Goal: Task Accomplishment & Management: Complete application form

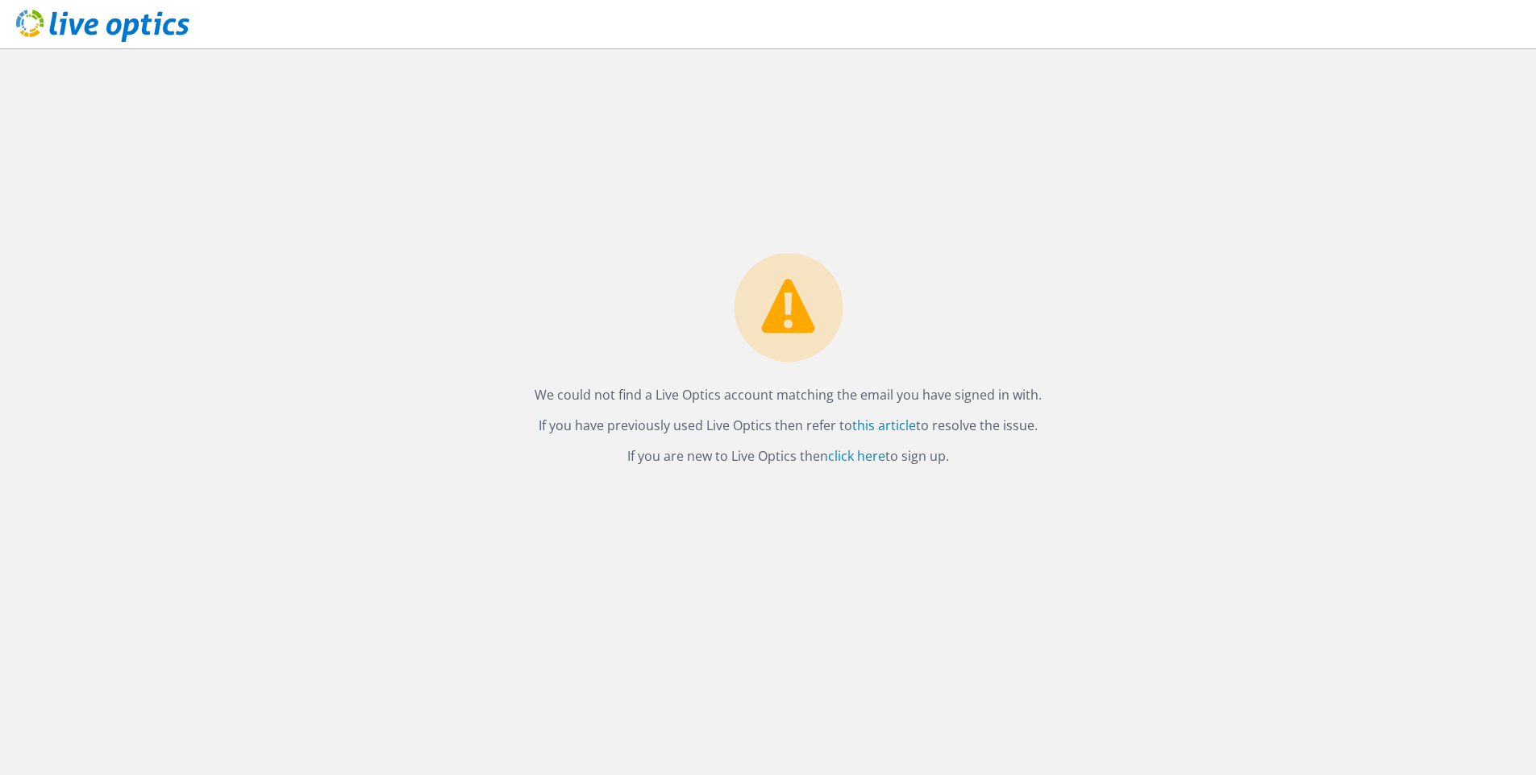
click at [1482, 38] on header at bounding box center [768, 24] width 1536 height 48
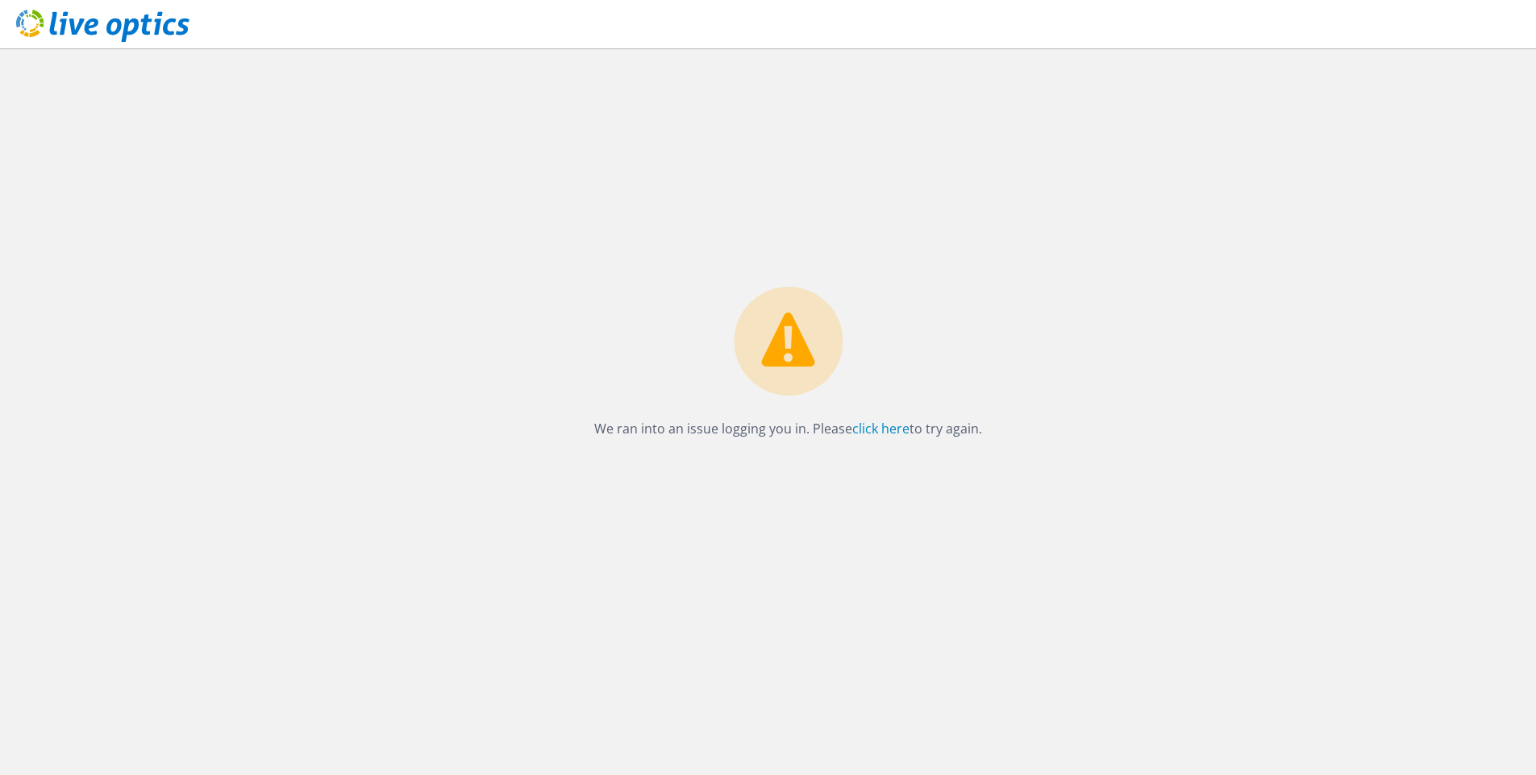
click at [80, 25] on use at bounding box center [102, 26] width 173 height 32
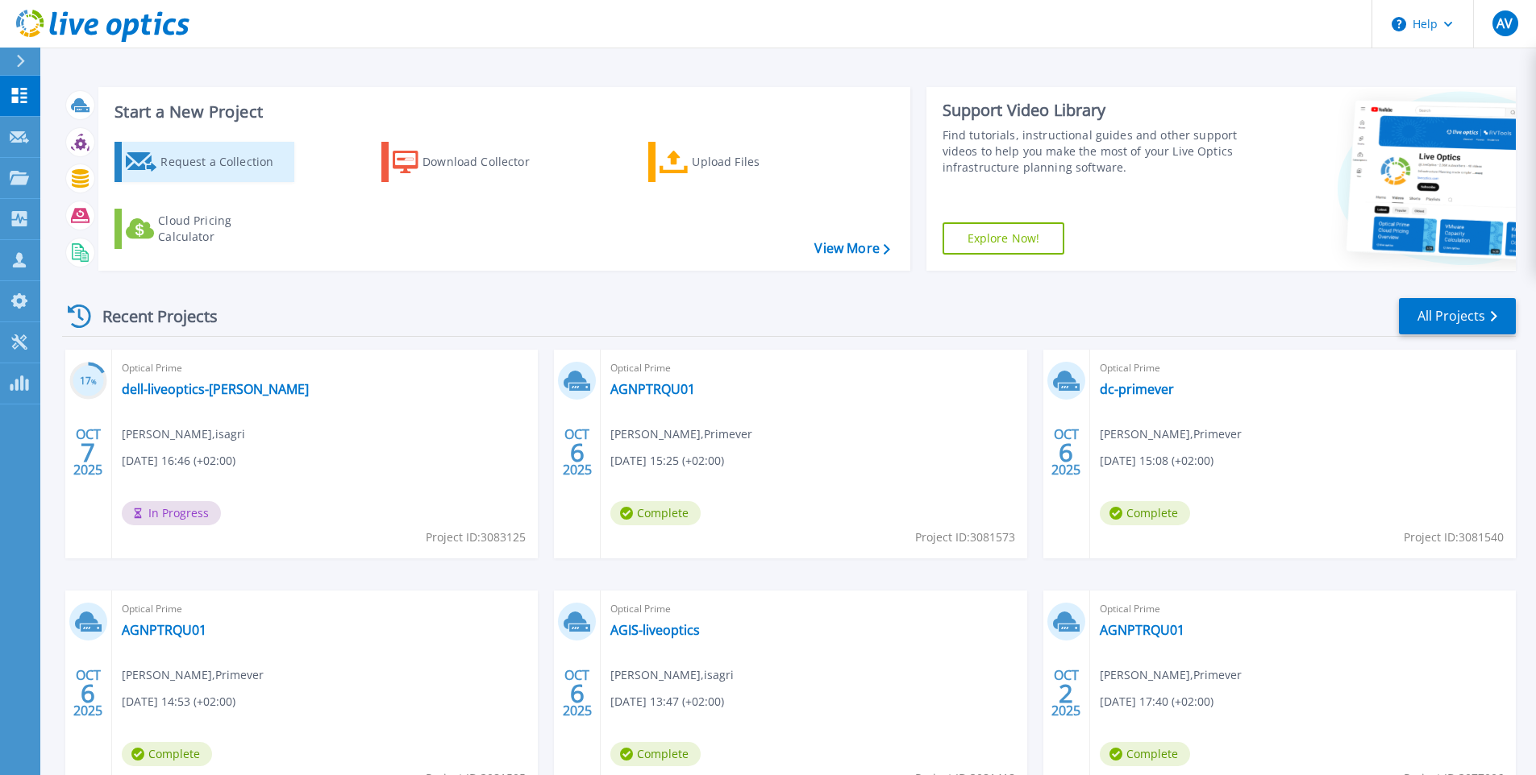
click at [208, 173] on div "Request a Collection" at bounding box center [224, 162] width 129 height 32
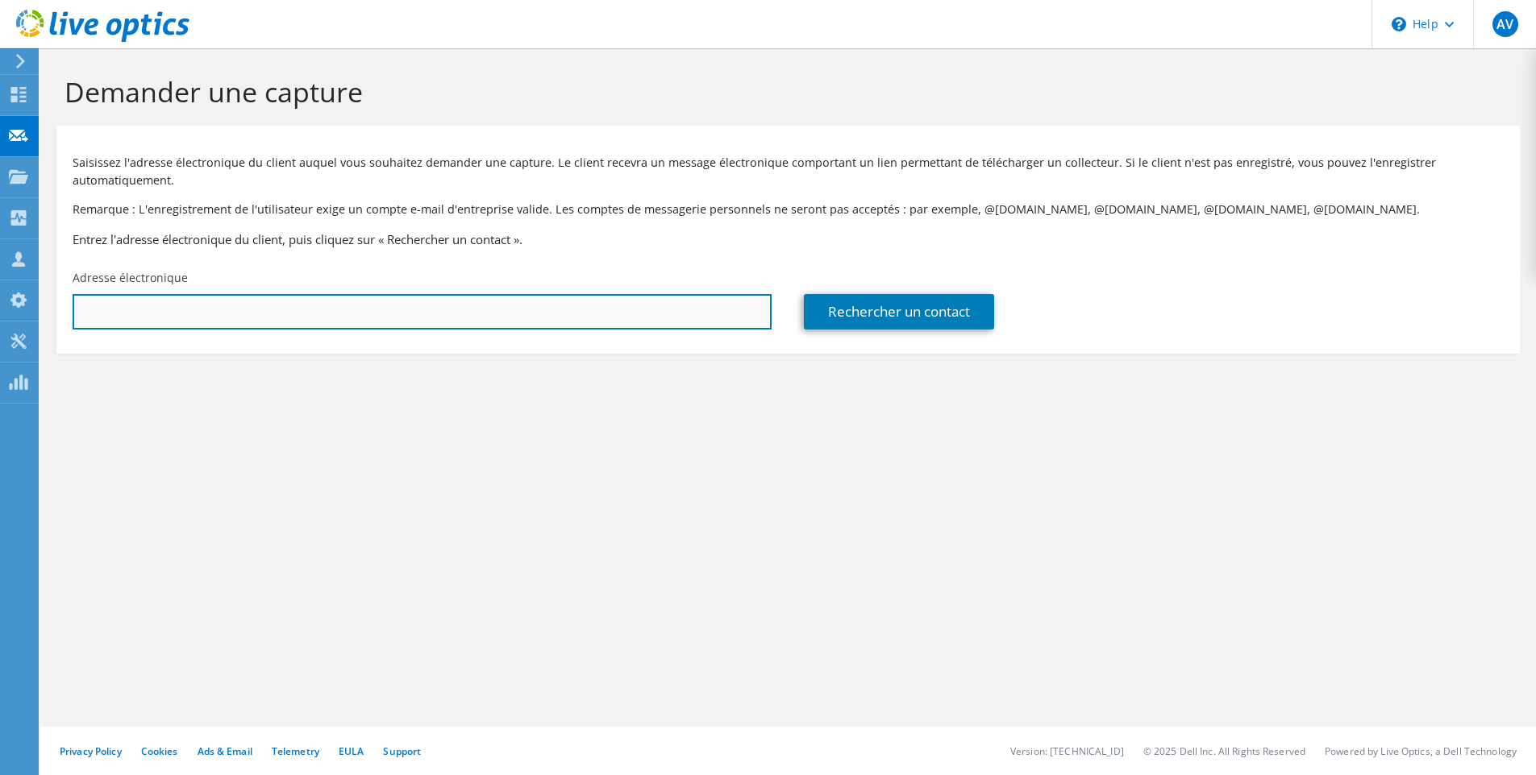
click at [158, 306] on input "text" at bounding box center [422, 311] width 699 height 35
paste input "frabouin@hexanet.fr"
type input "frabouin@hexanet.fr"
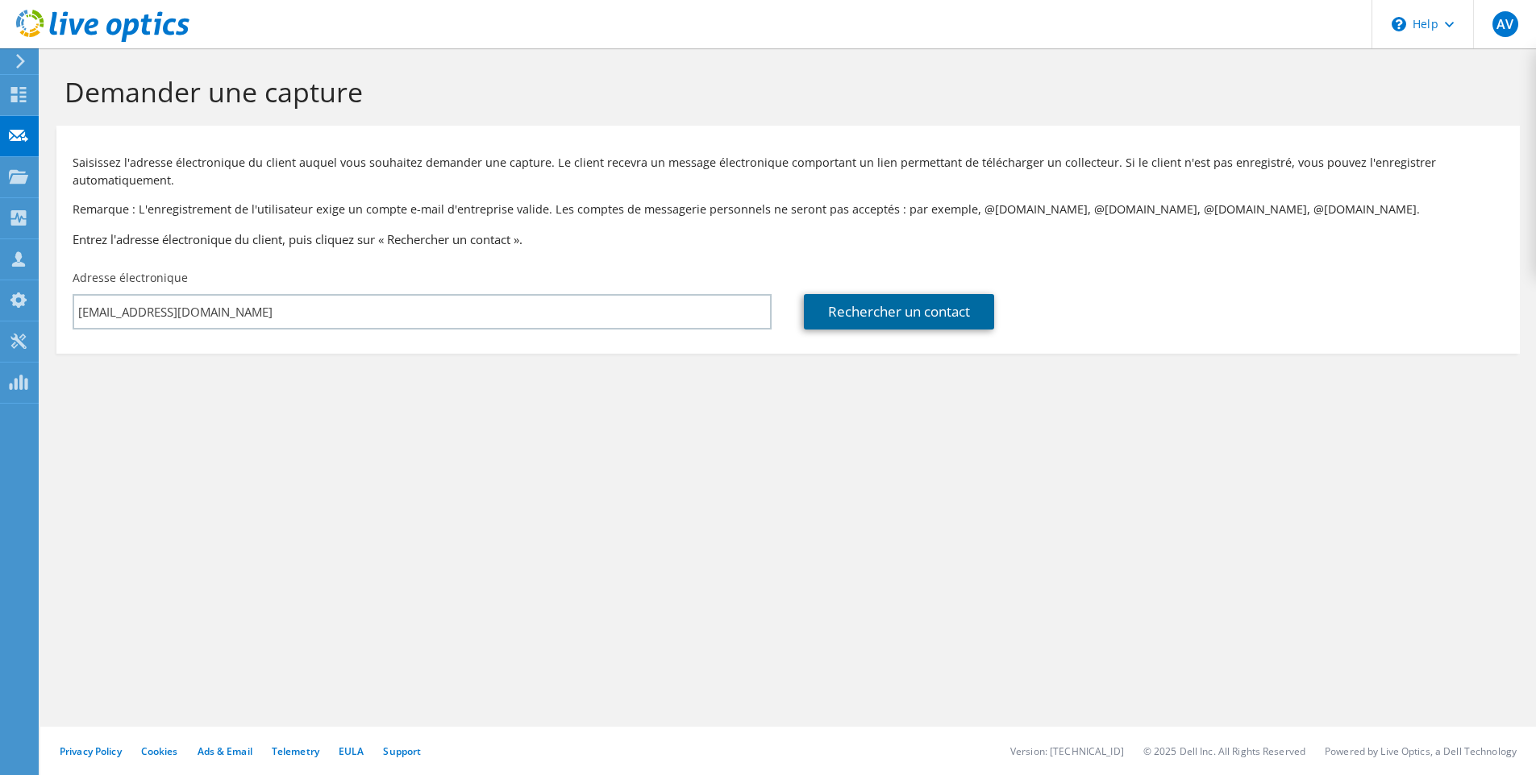
click at [913, 310] on link "Rechercher un contact" at bounding box center [899, 311] width 190 height 35
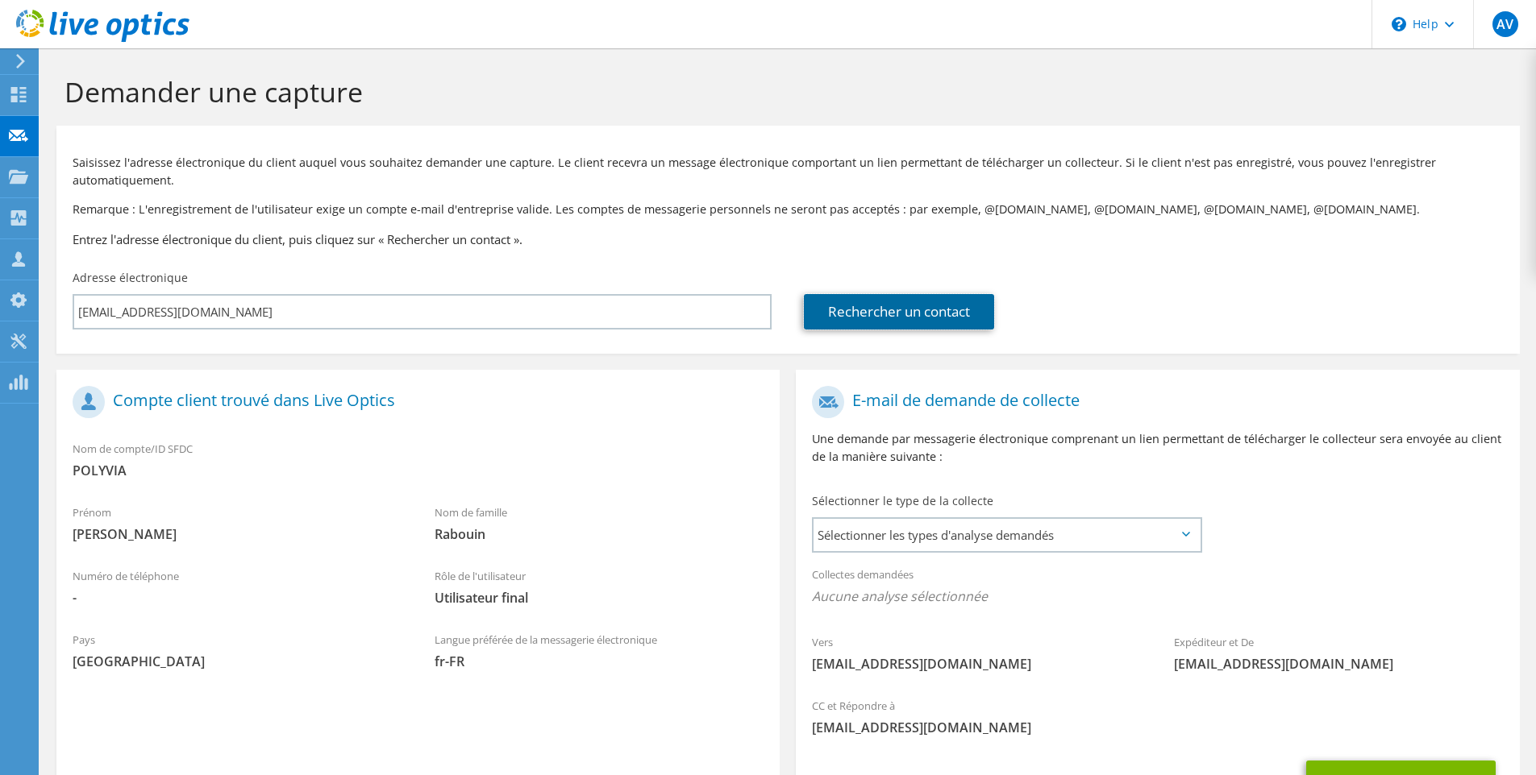
scroll to position [64, 0]
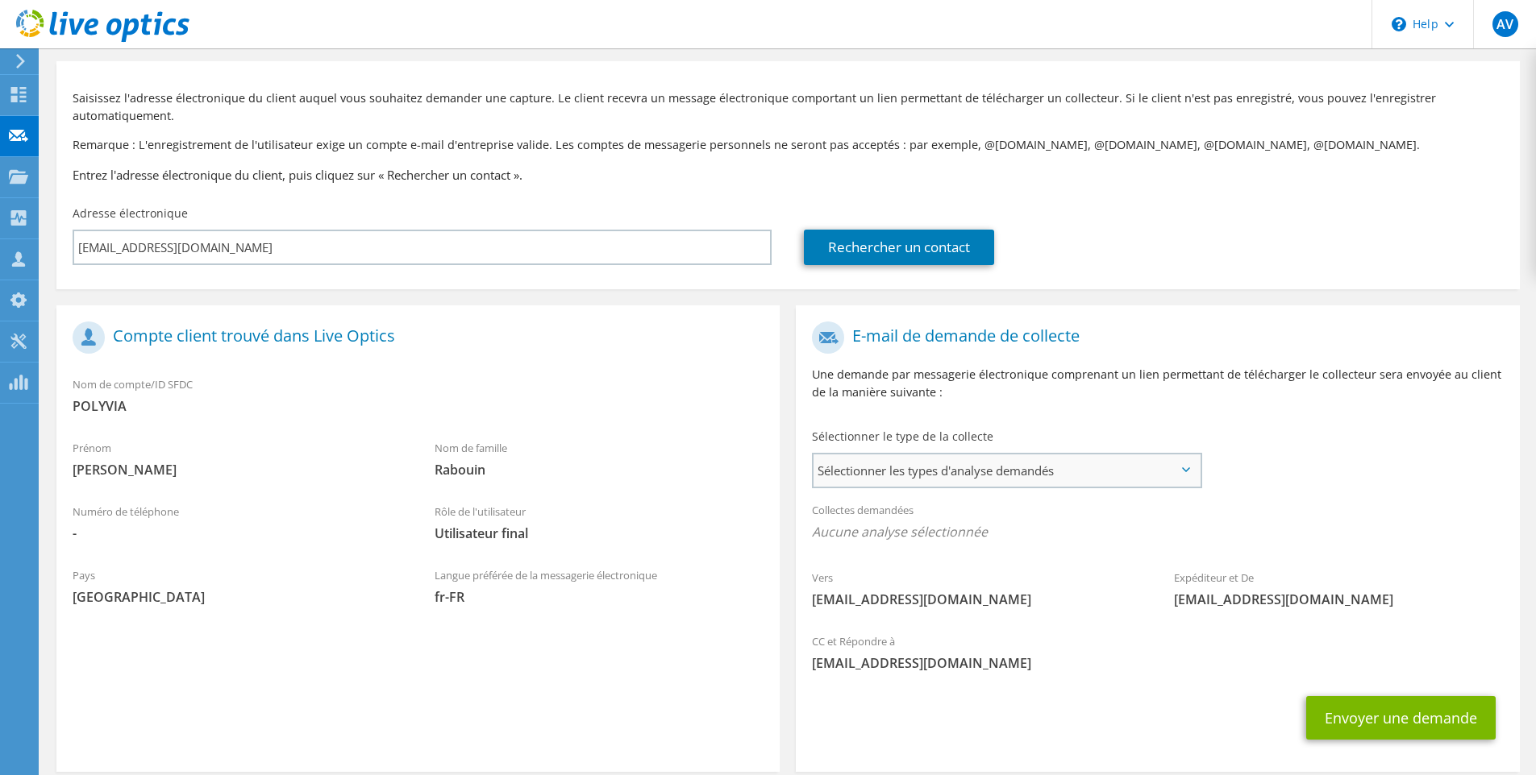
click at [919, 479] on span "Sélectionner les types d'analyse demandés" at bounding box center [1006, 471] width 386 height 32
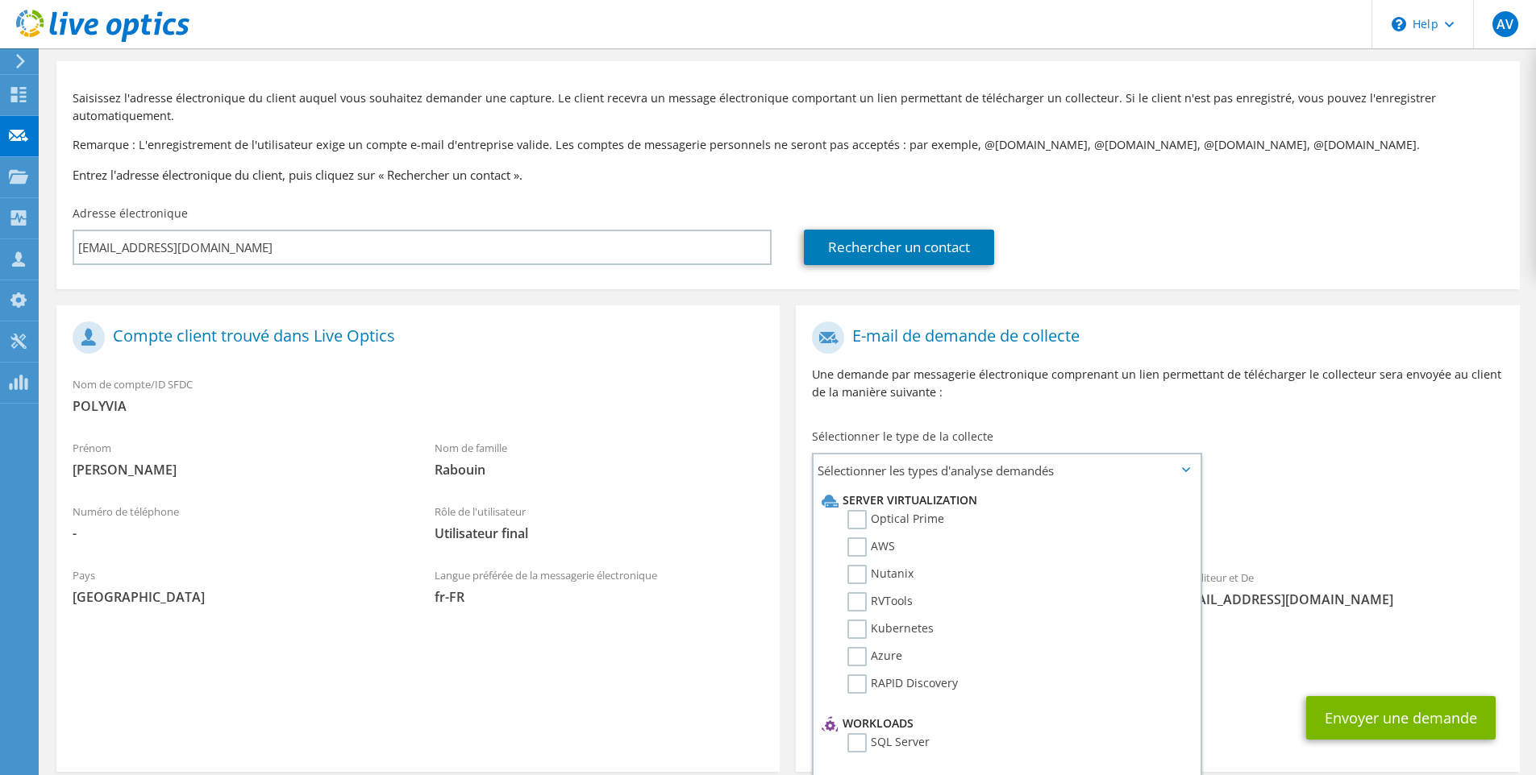
scroll to position [142, 0]
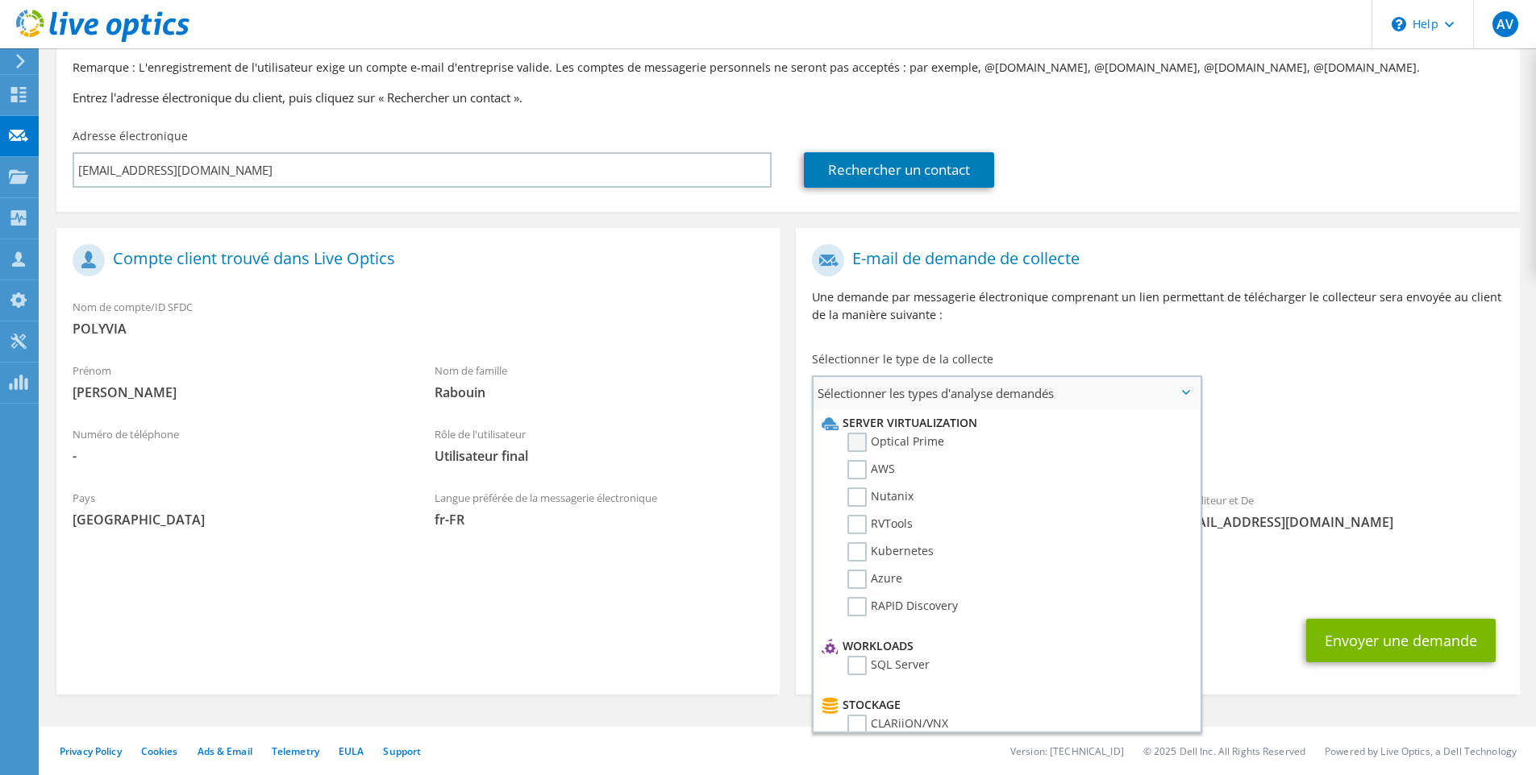
click at [859, 445] on label "Optical Prime" at bounding box center [895, 442] width 97 height 19
click at [0, 0] on input "Optical Prime" at bounding box center [0, 0] width 0 height 0
click at [883, 383] on span "Sélectionner les types d'analyse demandés" at bounding box center [1006, 393] width 386 height 32
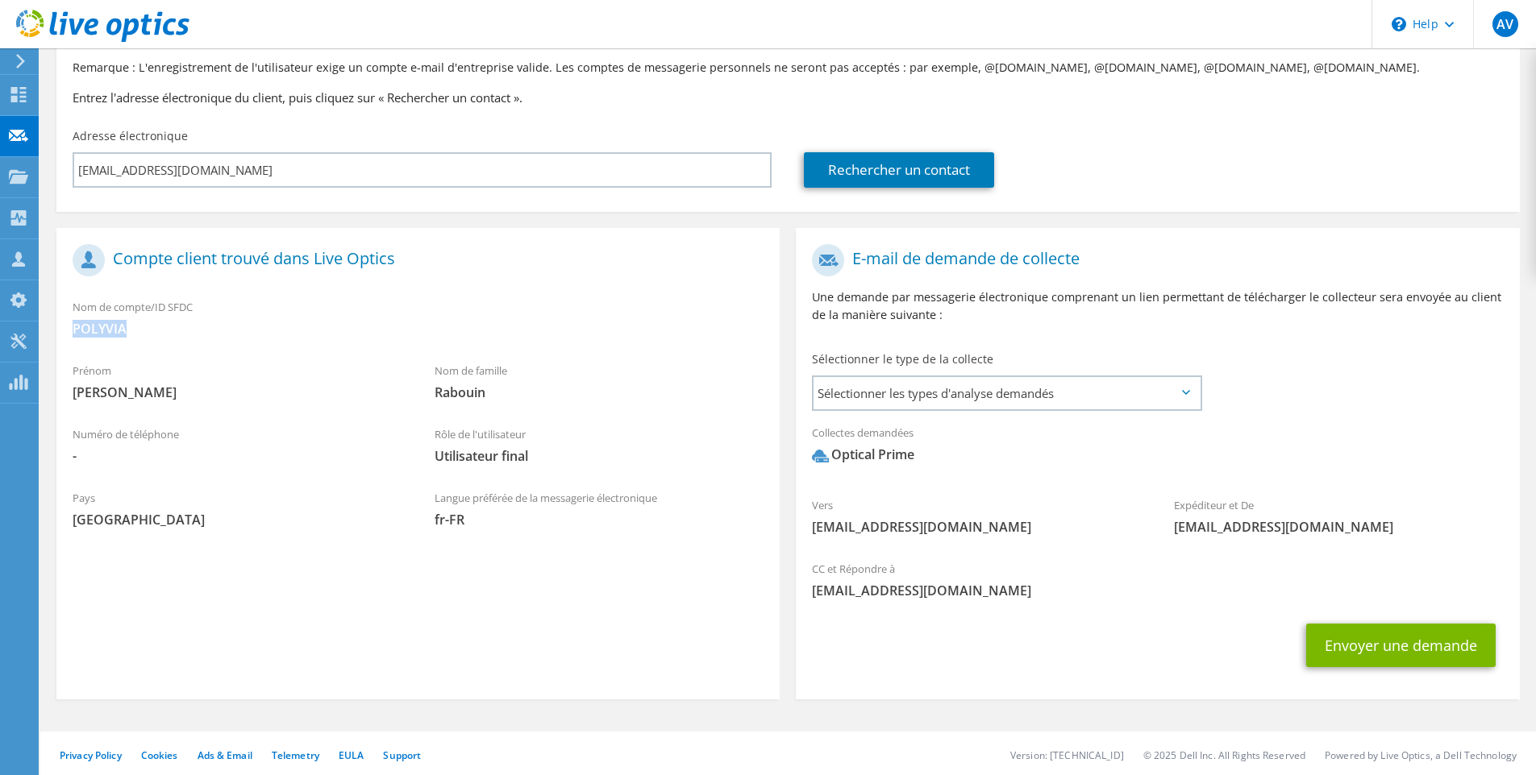
drag, startPoint x: 72, startPoint y: 332, endPoint x: 197, endPoint y: 329, distance: 125.0
click at [197, 329] on div "Nom de compte/ID SFDC POLYVIA" at bounding box center [417, 318] width 723 height 56
click at [192, 327] on span "POLYVIA" at bounding box center [418, 329] width 691 height 18
drag, startPoint x: 122, startPoint y: 326, endPoint x: 88, endPoint y: 322, distance: 34.1
click at [85, 322] on span "POLYVIA" at bounding box center [418, 329] width 691 height 18
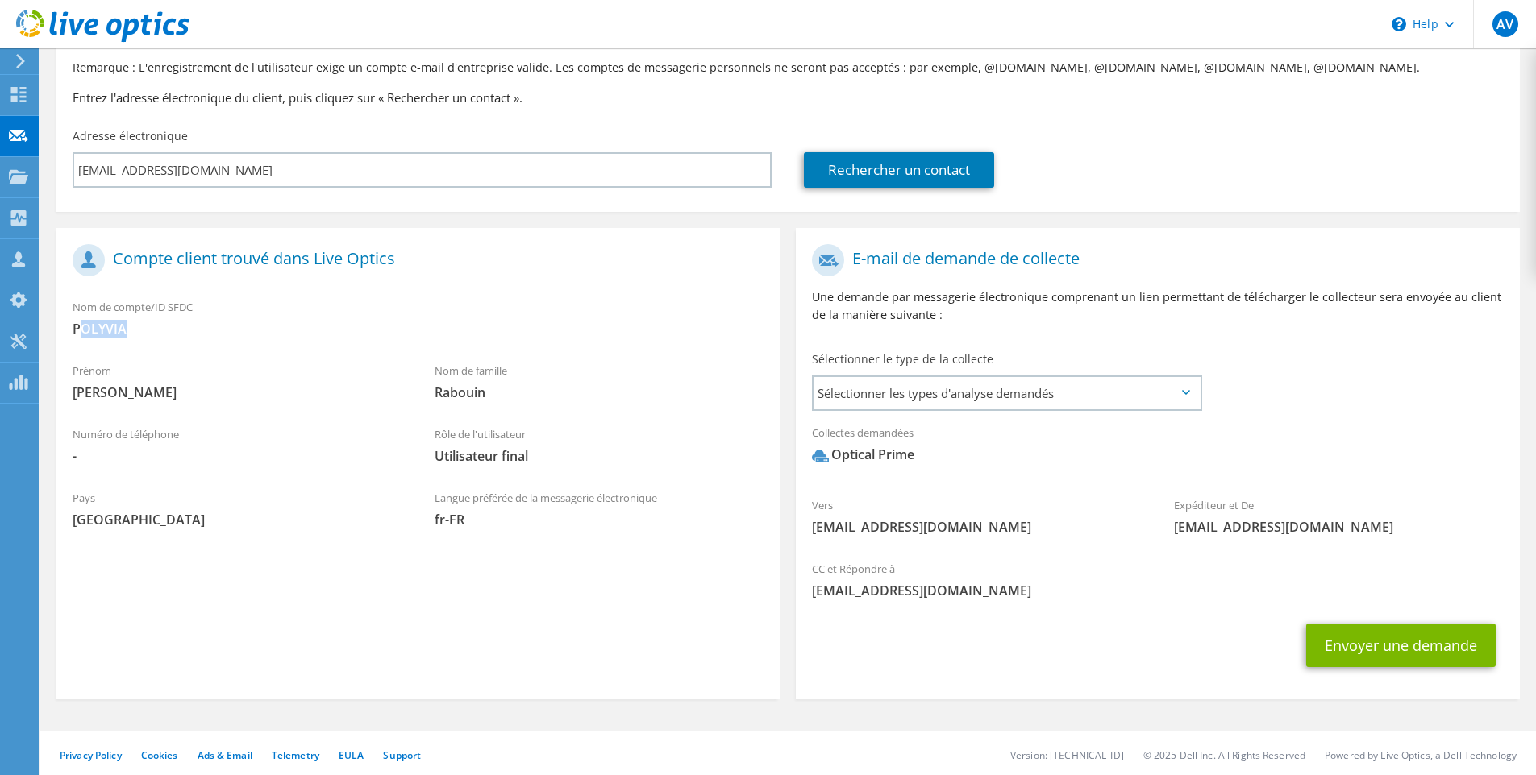
click at [89, 323] on span "POLYVIA" at bounding box center [418, 329] width 691 height 18
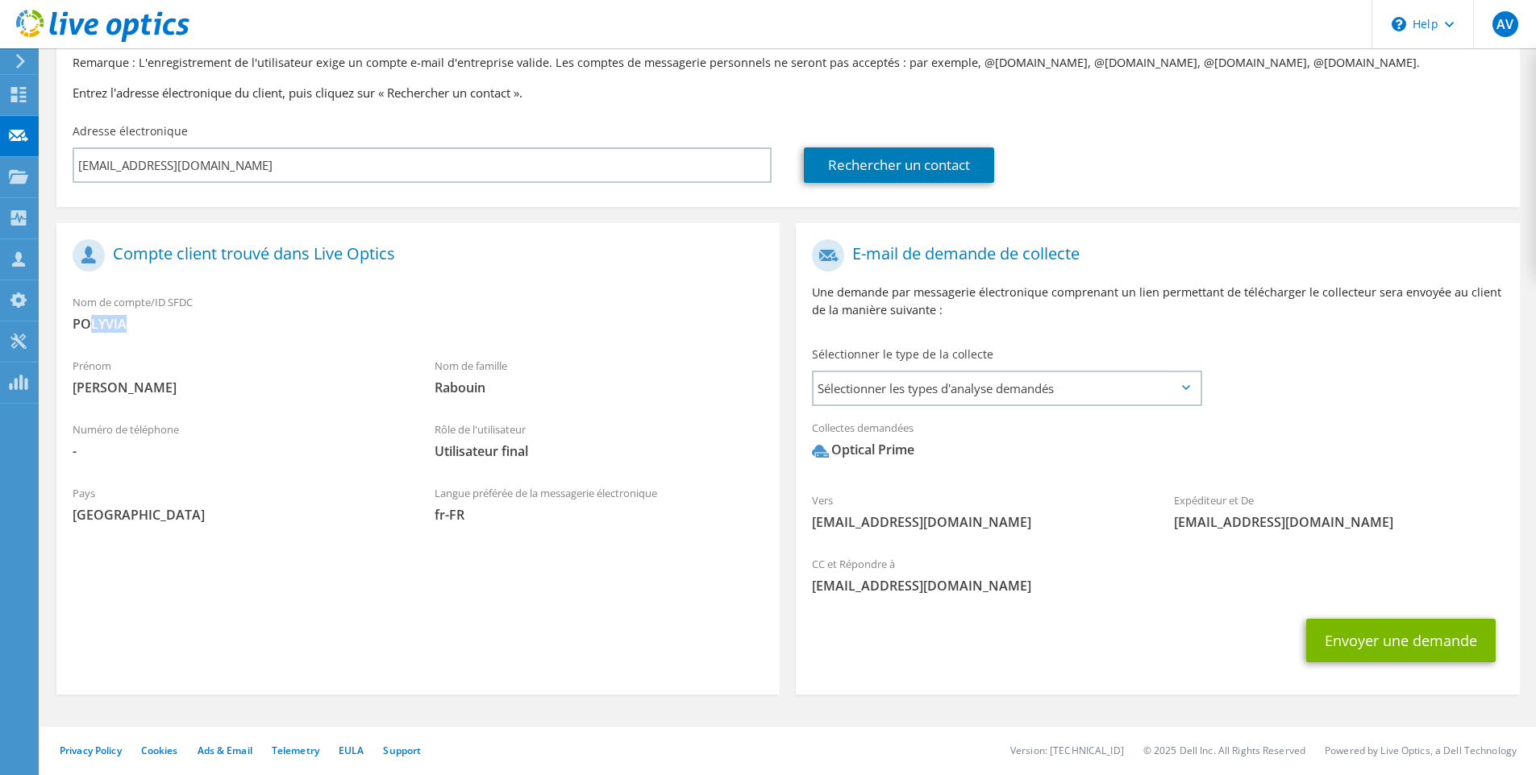
drag, startPoint x: 86, startPoint y: 317, endPoint x: 143, endPoint y: 322, distance: 56.7
click at [143, 322] on span "POLYVIA" at bounding box center [418, 324] width 691 height 18
click at [1397, 639] on button "Envoyer une demande" at bounding box center [1400, 641] width 189 height 44
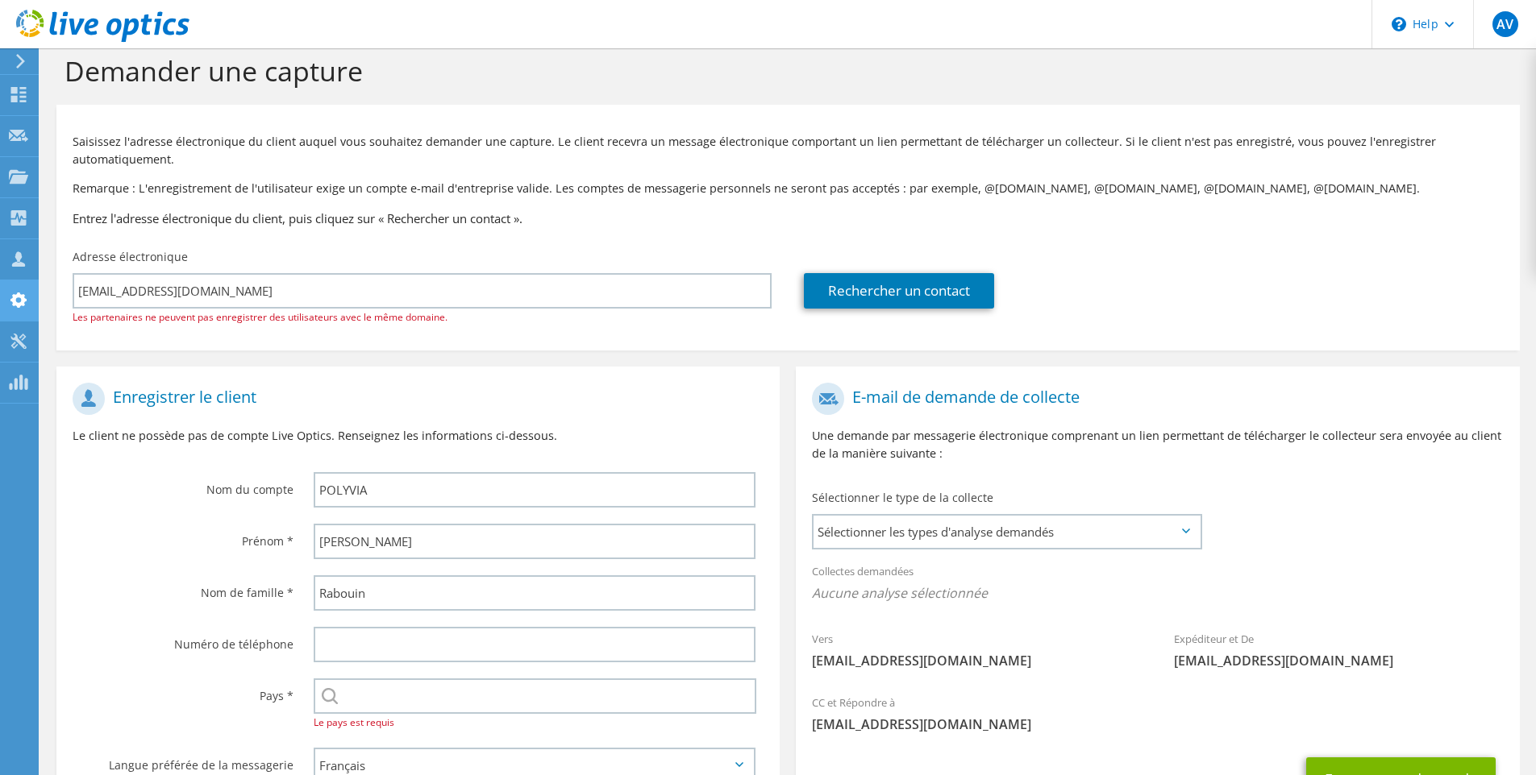
scroll to position [43, 0]
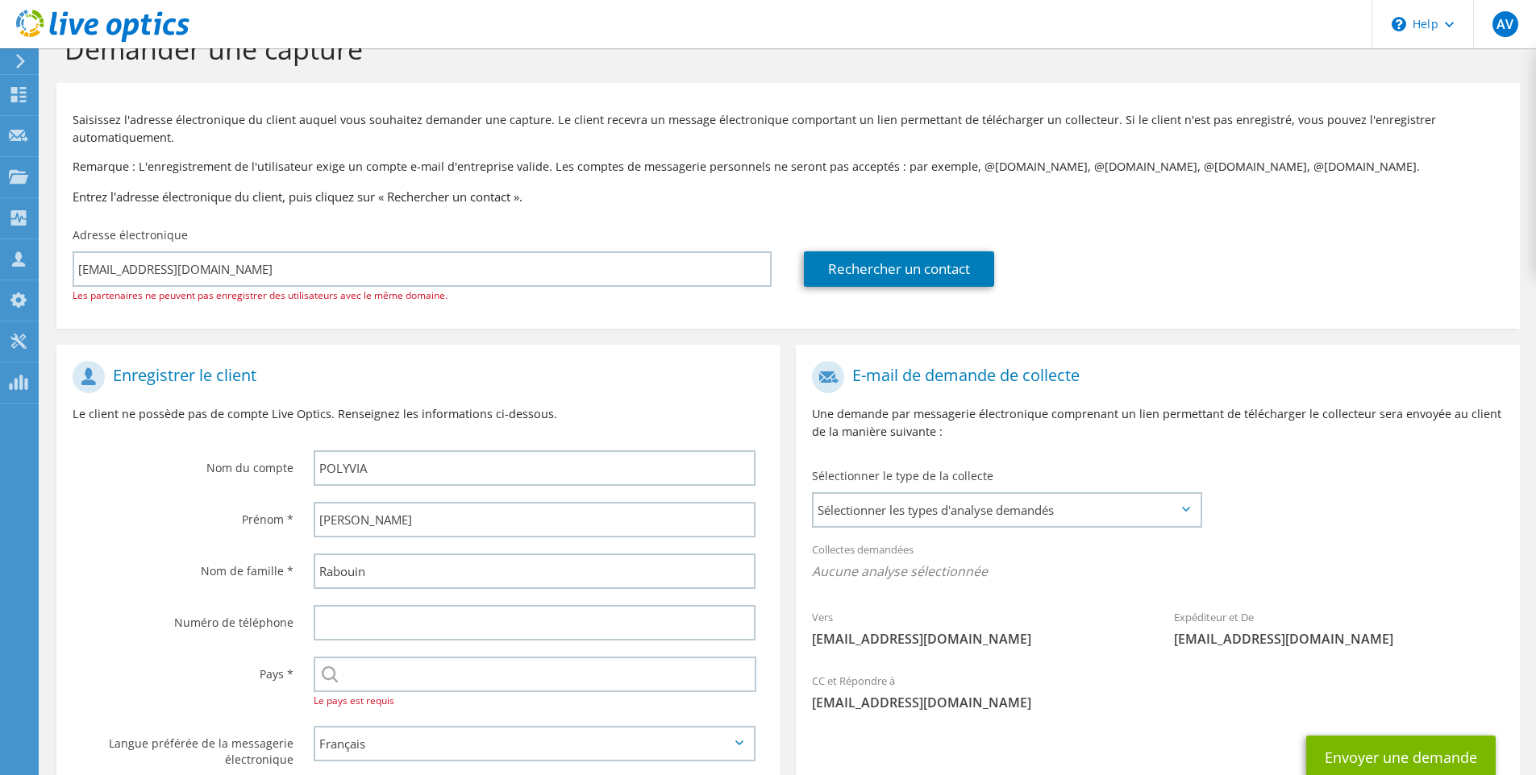
click at [440, 297] on span "Les partenaires ne peuvent pas enregistrer des utilisateurs avec le même domain…" at bounding box center [260, 296] width 375 height 14
drag, startPoint x: 429, startPoint y: 301, endPoint x: 102, endPoint y: 294, distance: 327.4
click at [102, 294] on div "frabouin@hexanet.fr Les partenaires ne peuvent pas enregistrer des utilisateurs…" at bounding box center [422, 278] width 699 height 53
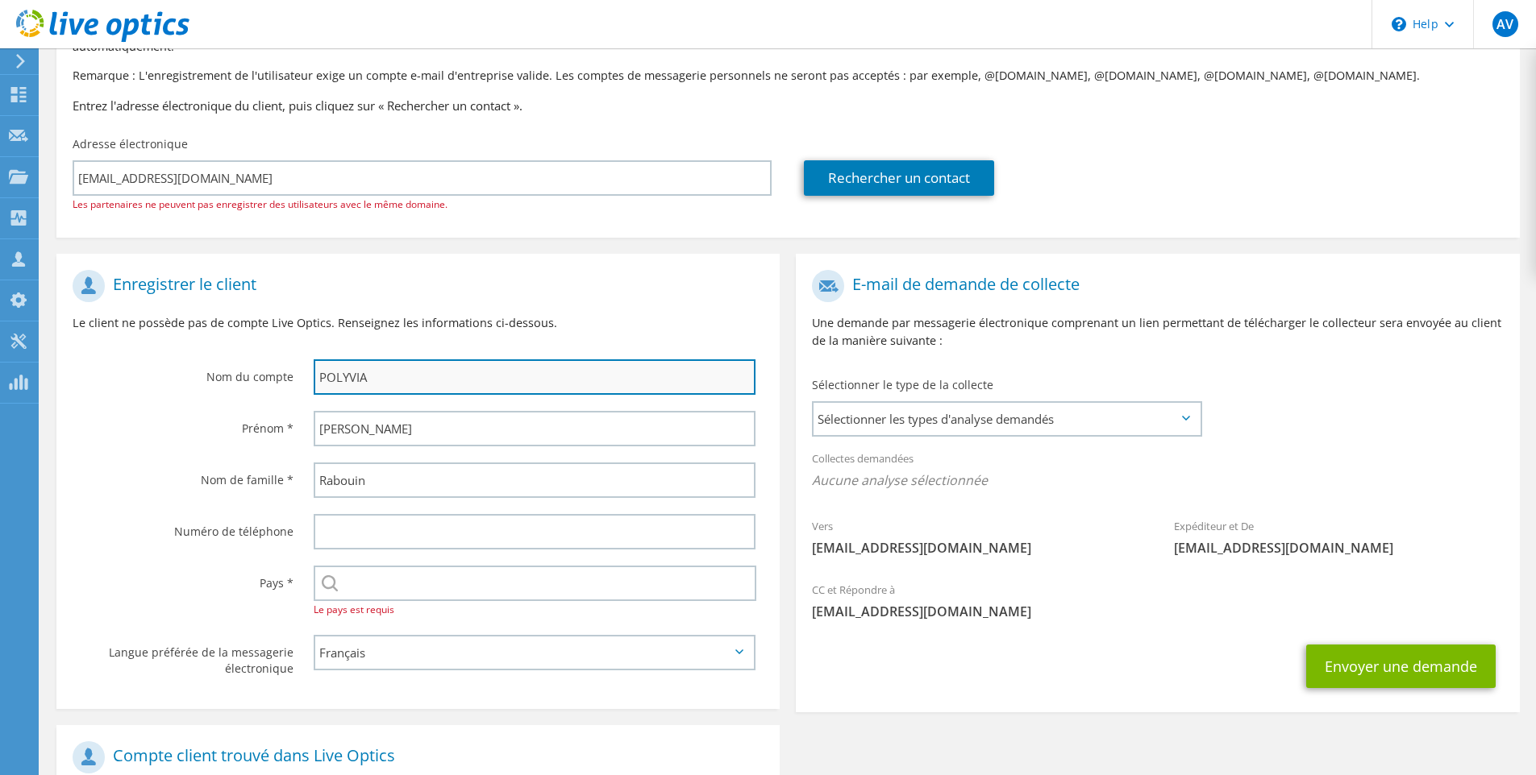
click at [368, 382] on input "POLYVIA" at bounding box center [535, 377] width 442 height 35
drag, startPoint x: 310, startPoint y: 375, endPoint x: 225, endPoint y: 367, distance: 85.0
click at [225, 367] on div "Nom du compte POLYVIA" at bounding box center [417, 332] width 723 height 141
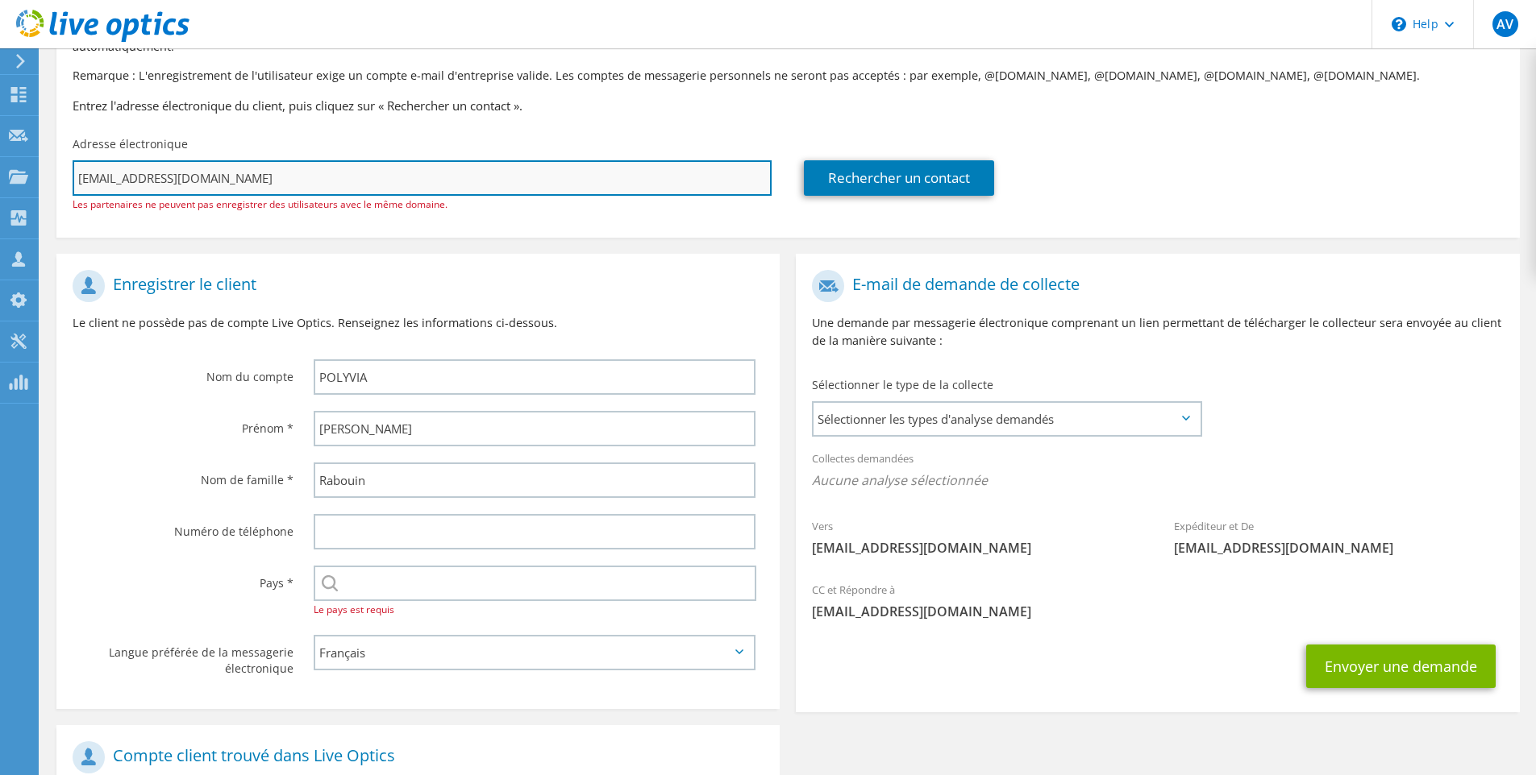
click at [258, 164] on input "frabouin@hexanet.fr" at bounding box center [422, 177] width 699 height 35
drag, startPoint x: 227, startPoint y: 175, endPoint x: 18, endPoint y: 168, distance: 209.7
click at [18, 168] on div "AV Membre de l'équipe Avant Vente avant-vente@hexanet.fr hexanet My Profile Log…" at bounding box center [768, 471] width 1536 height 1210
paste input "Maud IMBAULT <mimbault@rennesclair.fr>"
type input "Maud IMBAULT <mimbault@rennesclair.fr>"
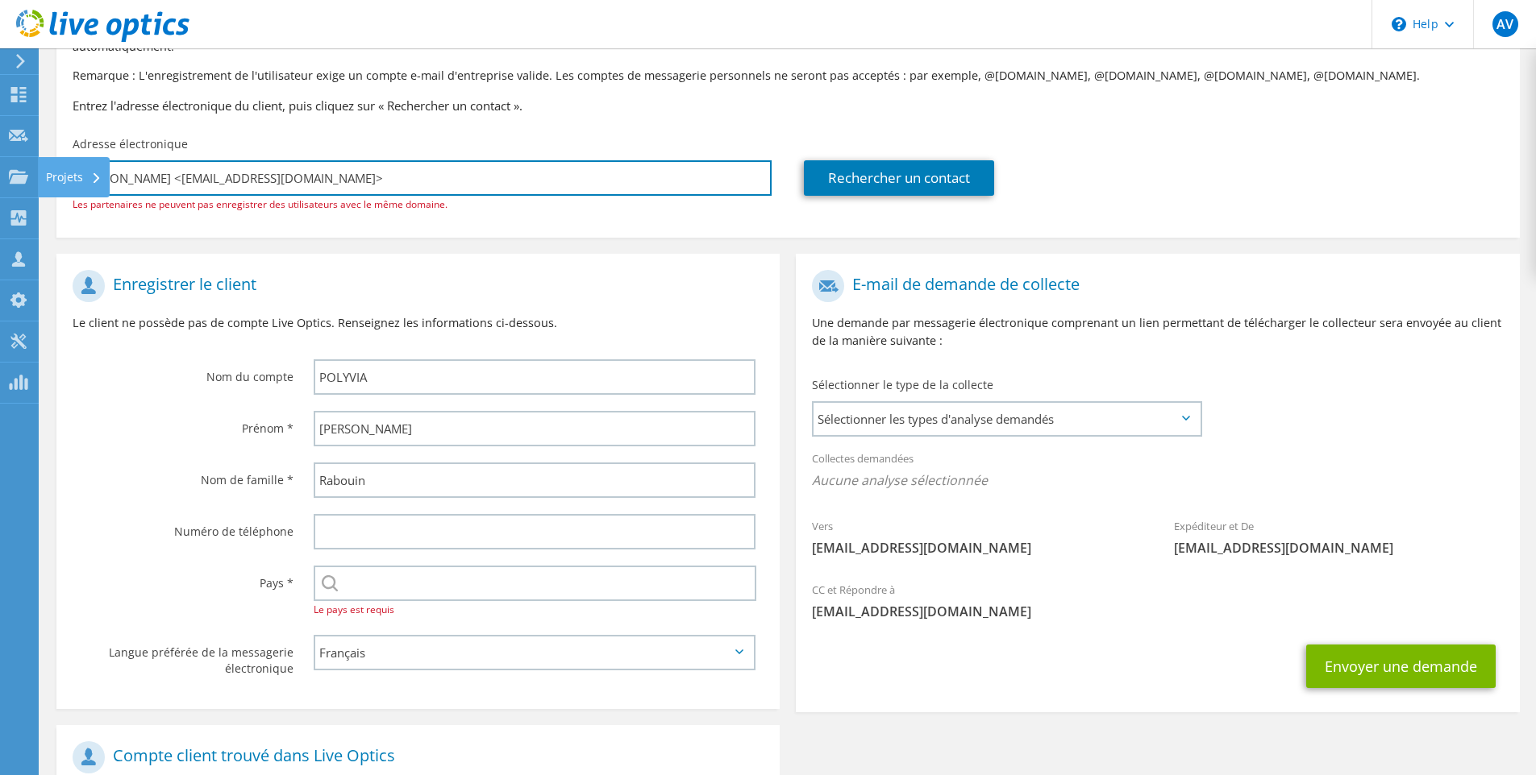
type input "Sélectionner"
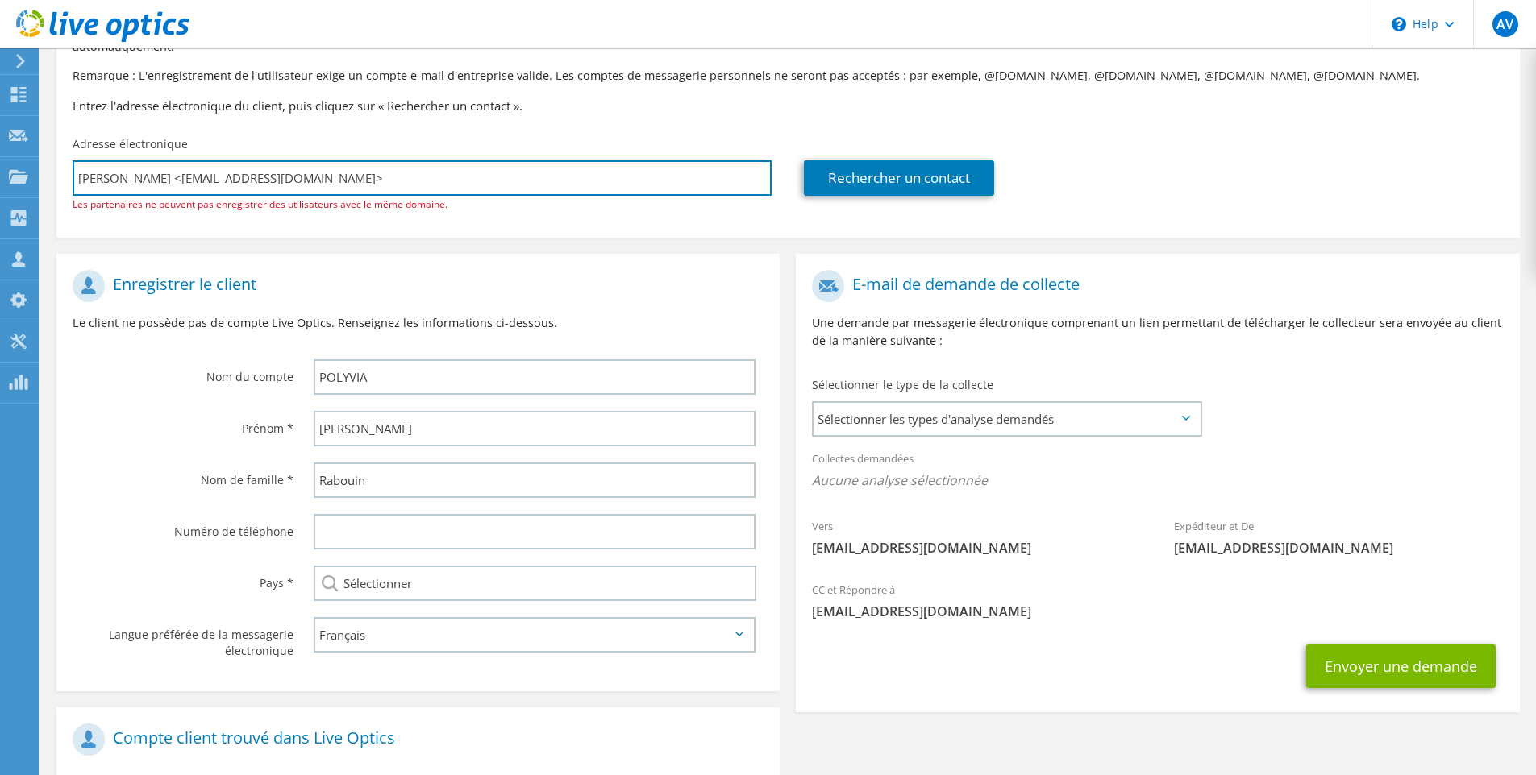
scroll to position [0, 0]
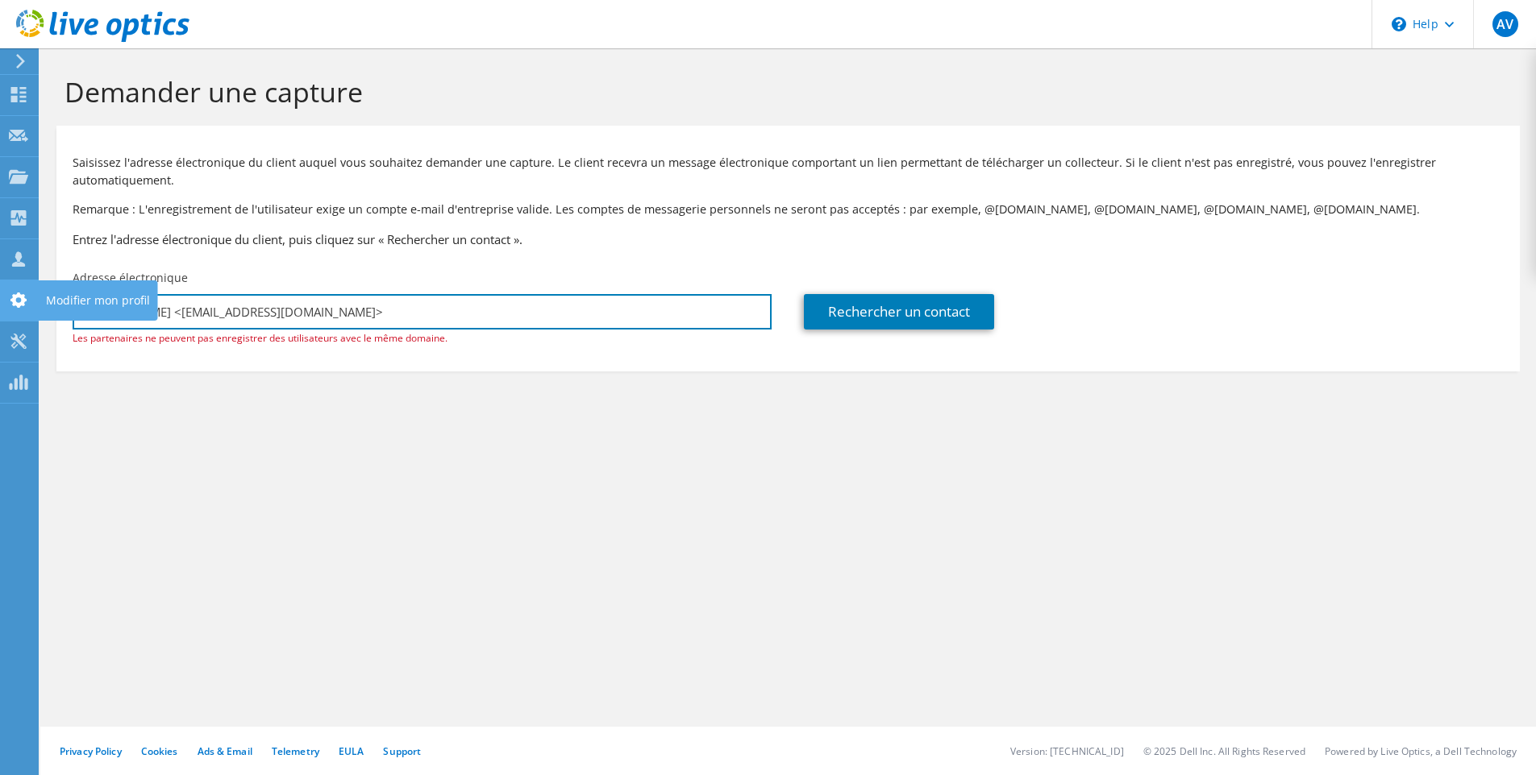
drag, startPoint x: 181, startPoint y: 306, endPoint x: 25, endPoint y: 307, distance: 156.4
click at [25, 307] on div "AV Membre de l'équipe Avant Vente avant-vente@hexanet.fr hexanet My Profile Log…" at bounding box center [768, 387] width 1536 height 775
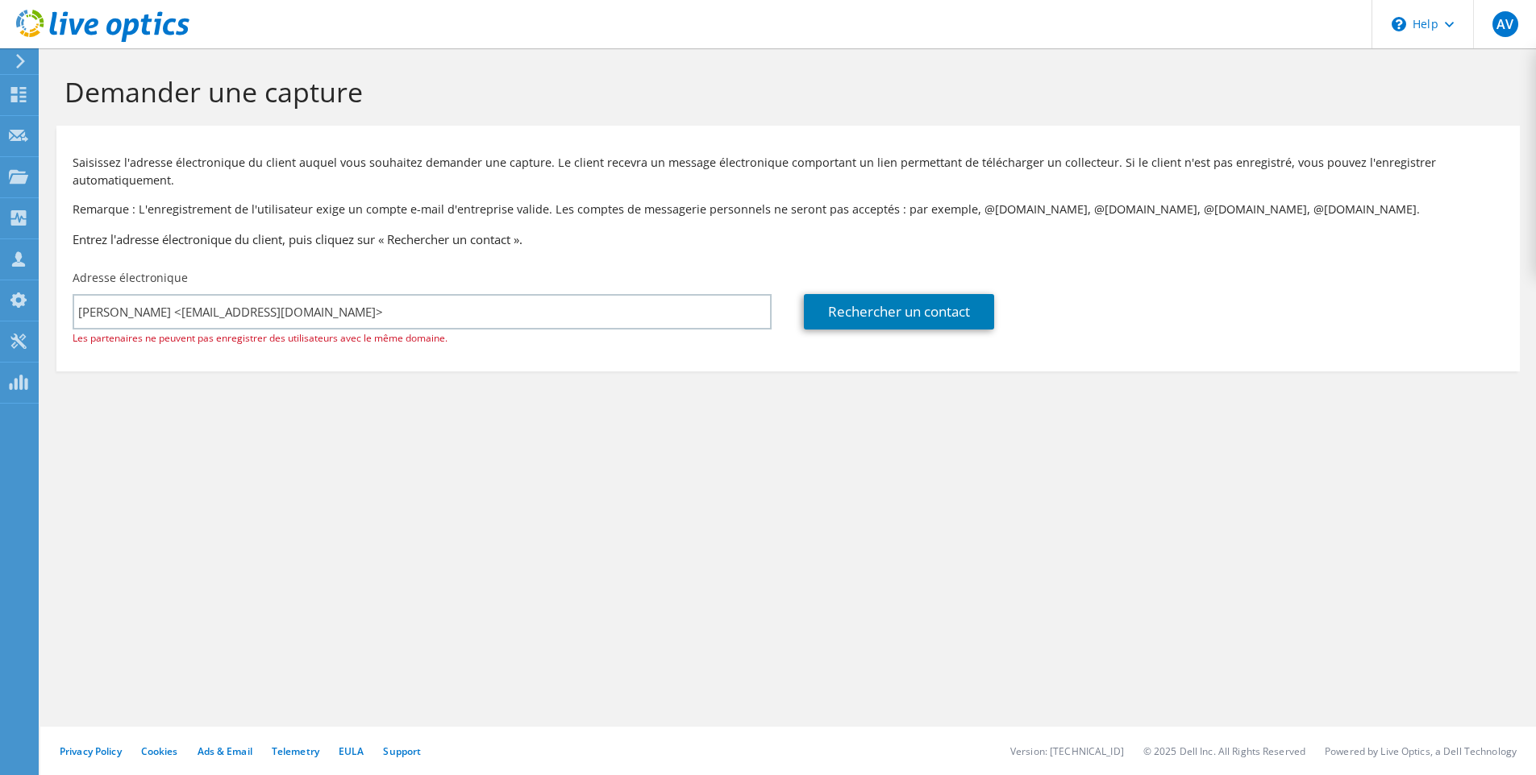
click at [504, 422] on section "Demander une capture Saisissez l'adresse électronique du client auquel vous sou…" at bounding box center [787, 250] width 1495 height 404
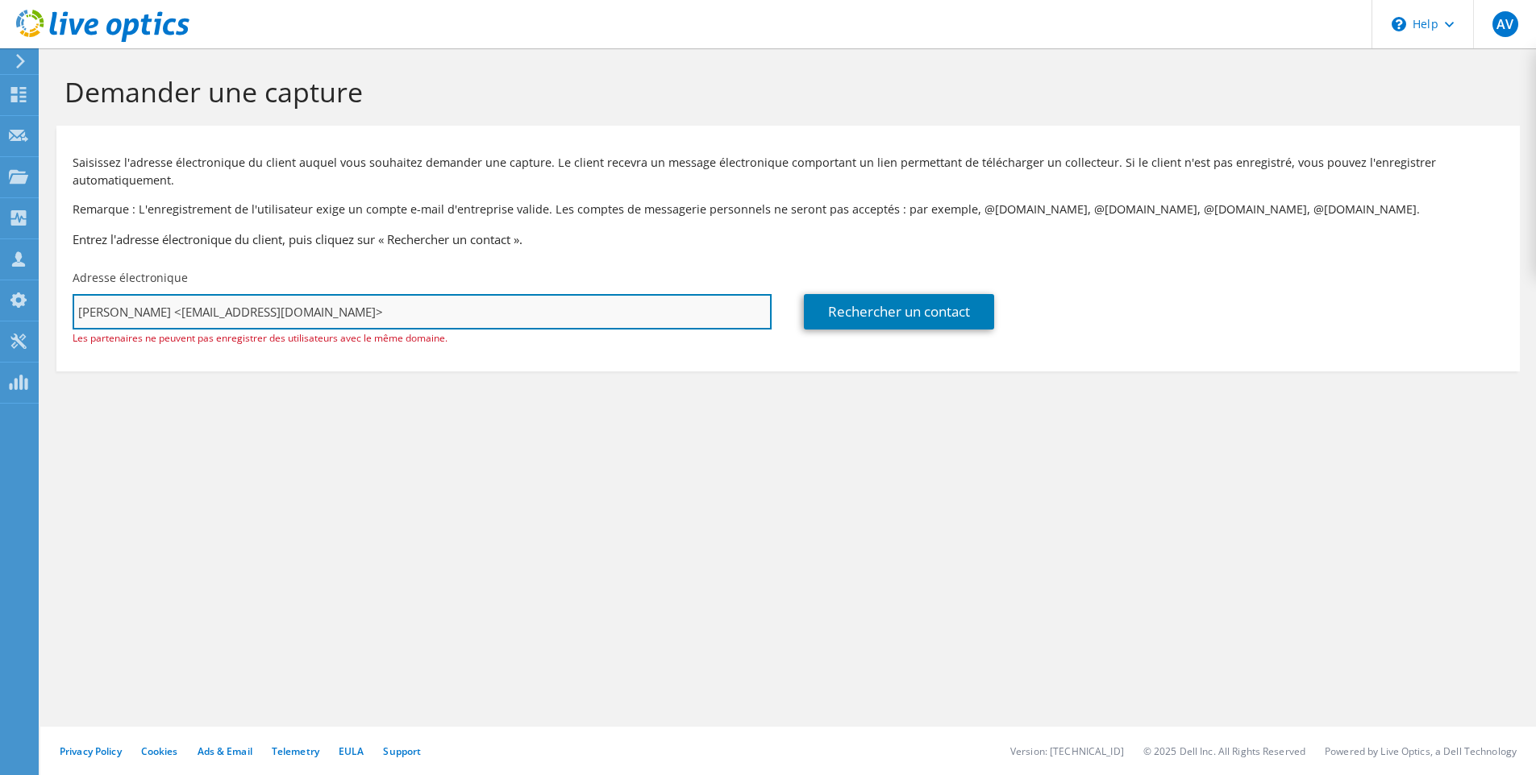
drag, startPoint x: 177, startPoint y: 312, endPoint x: 78, endPoint y: 311, distance: 98.4
click at [78, 311] on input "Maud IMBAULT <mimbault@rennesclair.fr>" at bounding box center [422, 311] width 699 height 35
click at [322, 312] on input "mimbault@rennesclair.fr>" at bounding box center [422, 311] width 699 height 35
type input "mimbault@rennesclair.fr"
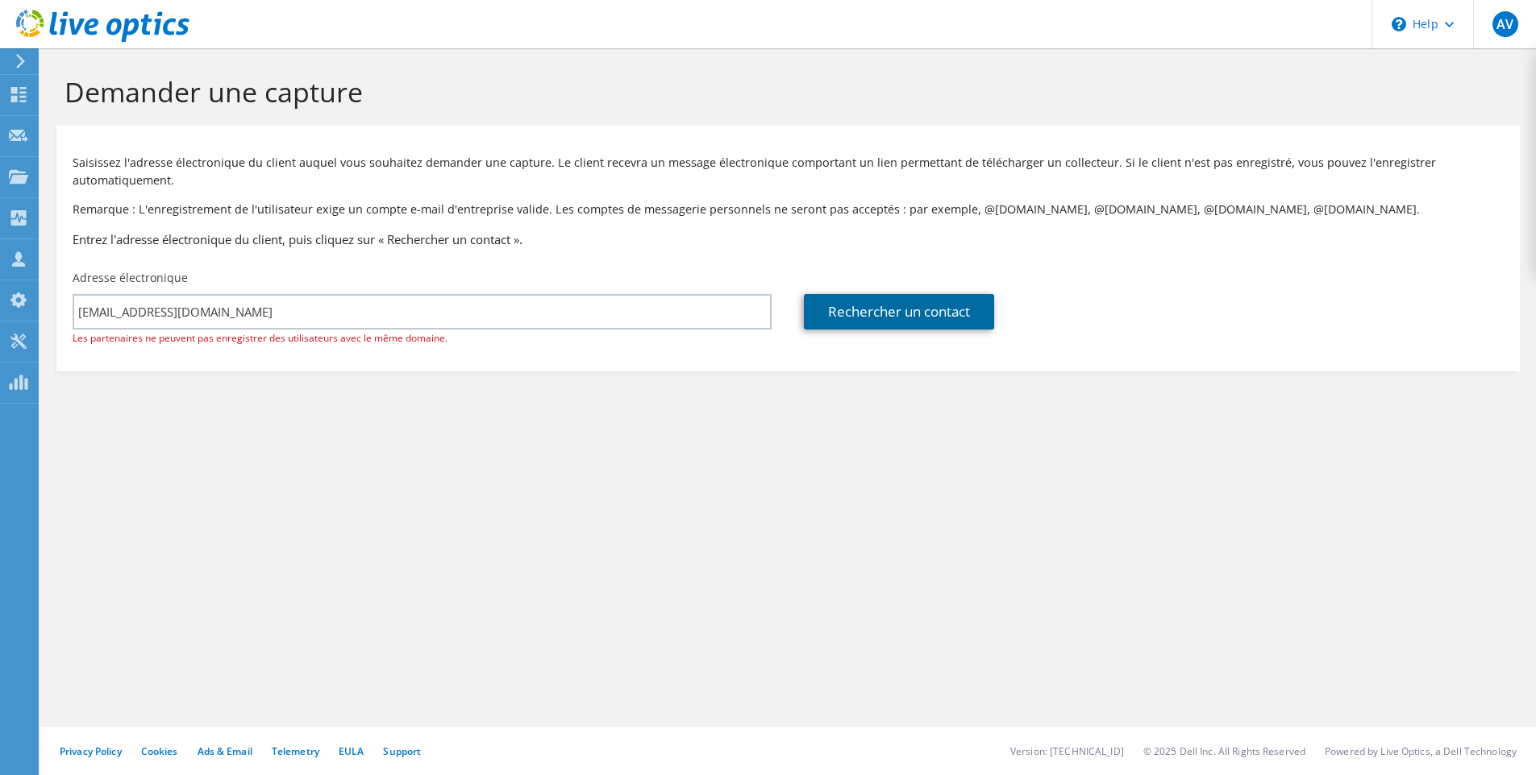
click at [853, 314] on link "Rechercher un contact" at bounding box center [899, 311] width 190 height 35
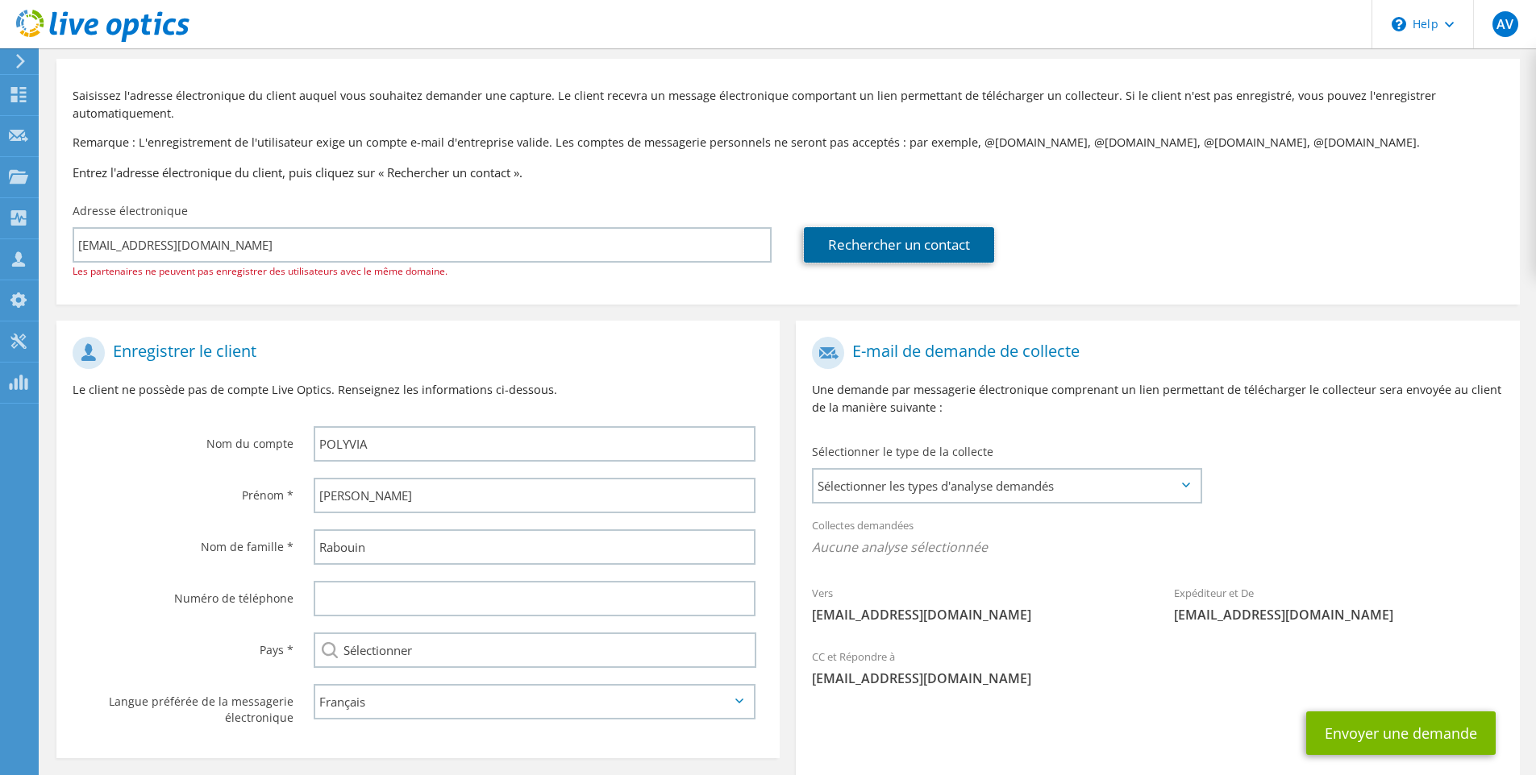
scroll to position [138, 0]
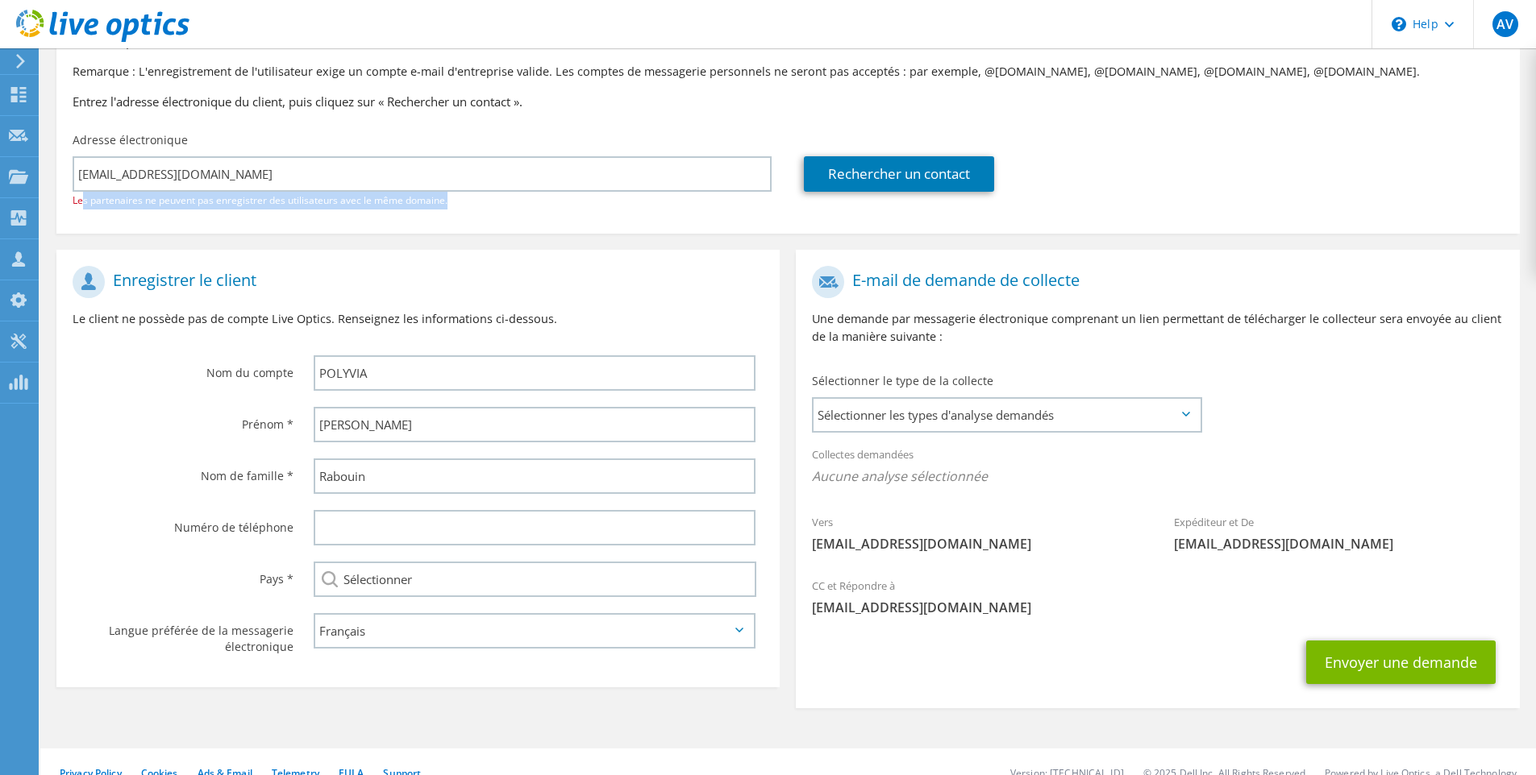
drag, startPoint x: 85, startPoint y: 203, endPoint x: 455, endPoint y: 208, distance: 369.2
click at [455, 209] on div "mimbault@rennesclair.fr Les partenaires ne peuvent pas enregistrer des utilisat…" at bounding box center [422, 182] width 699 height 53
click at [455, 208] on div "mimbault@rennesclair.fr Les partenaires ne peuvent pas enregistrer des utilisat…" at bounding box center [422, 182] width 699 height 53
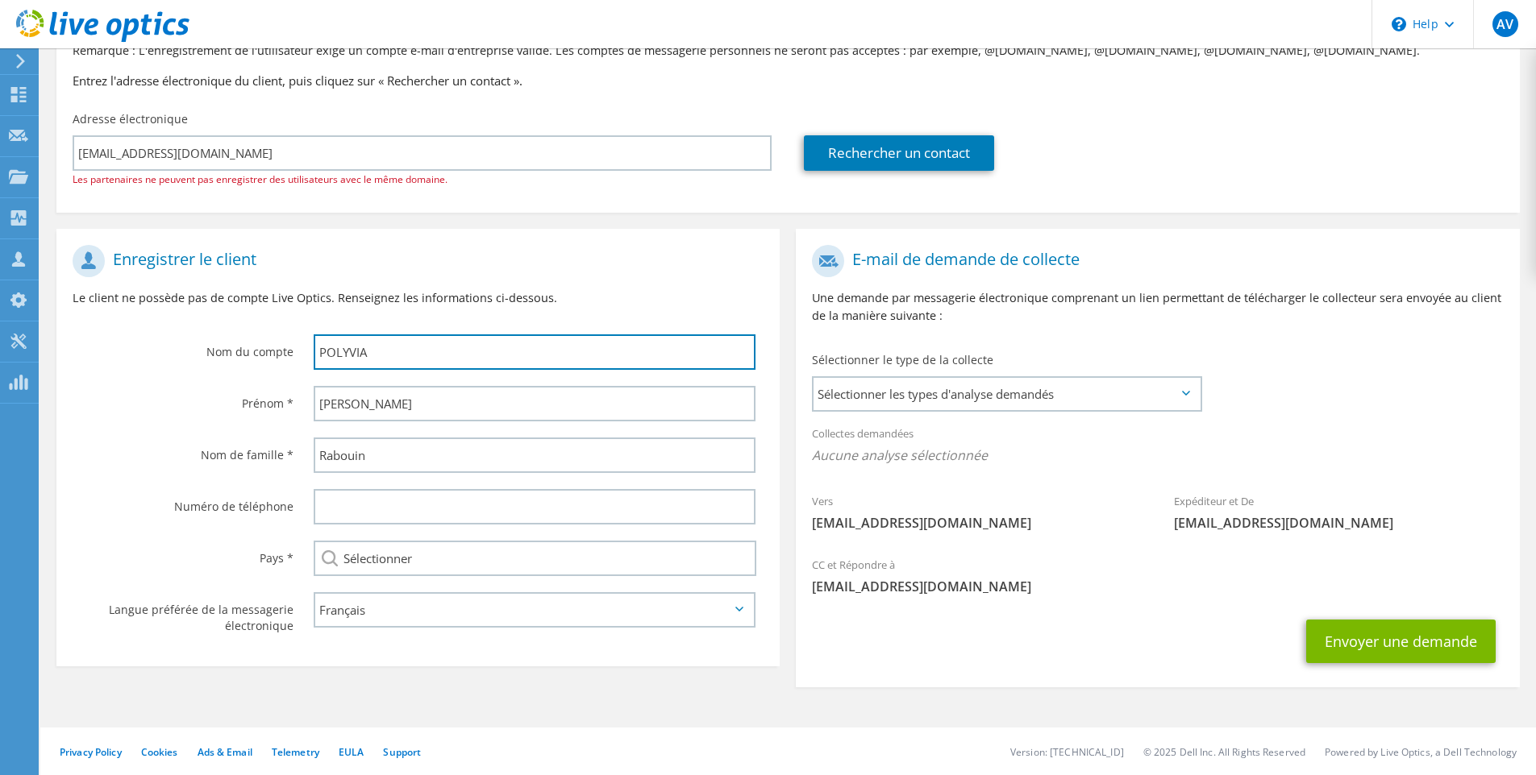
drag, startPoint x: 393, startPoint y: 350, endPoint x: 264, endPoint y: 337, distance: 129.6
click at [264, 337] on div "Nom du compte POLYVIA" at bounding box center [417, 307] width 723 height 141
type input "Rennes Claire"
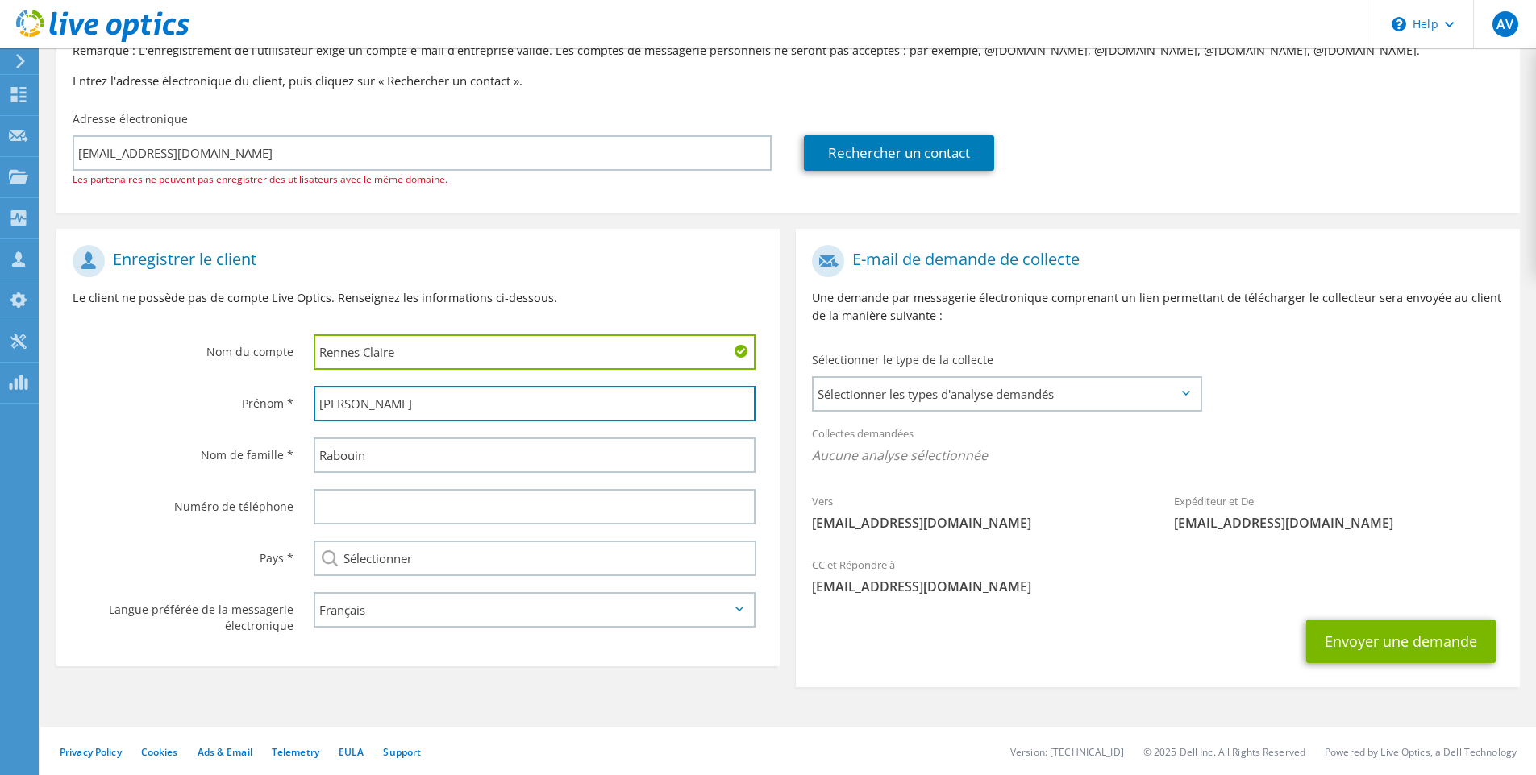
drag, startPoint x: 382, startPoint y: 405, endPoint x: 279, endPoint y: 392, distance: 104.0
click at [279, 392] on div "Prénom * Florian" at bounding box center [417, 404] width 723 height 52
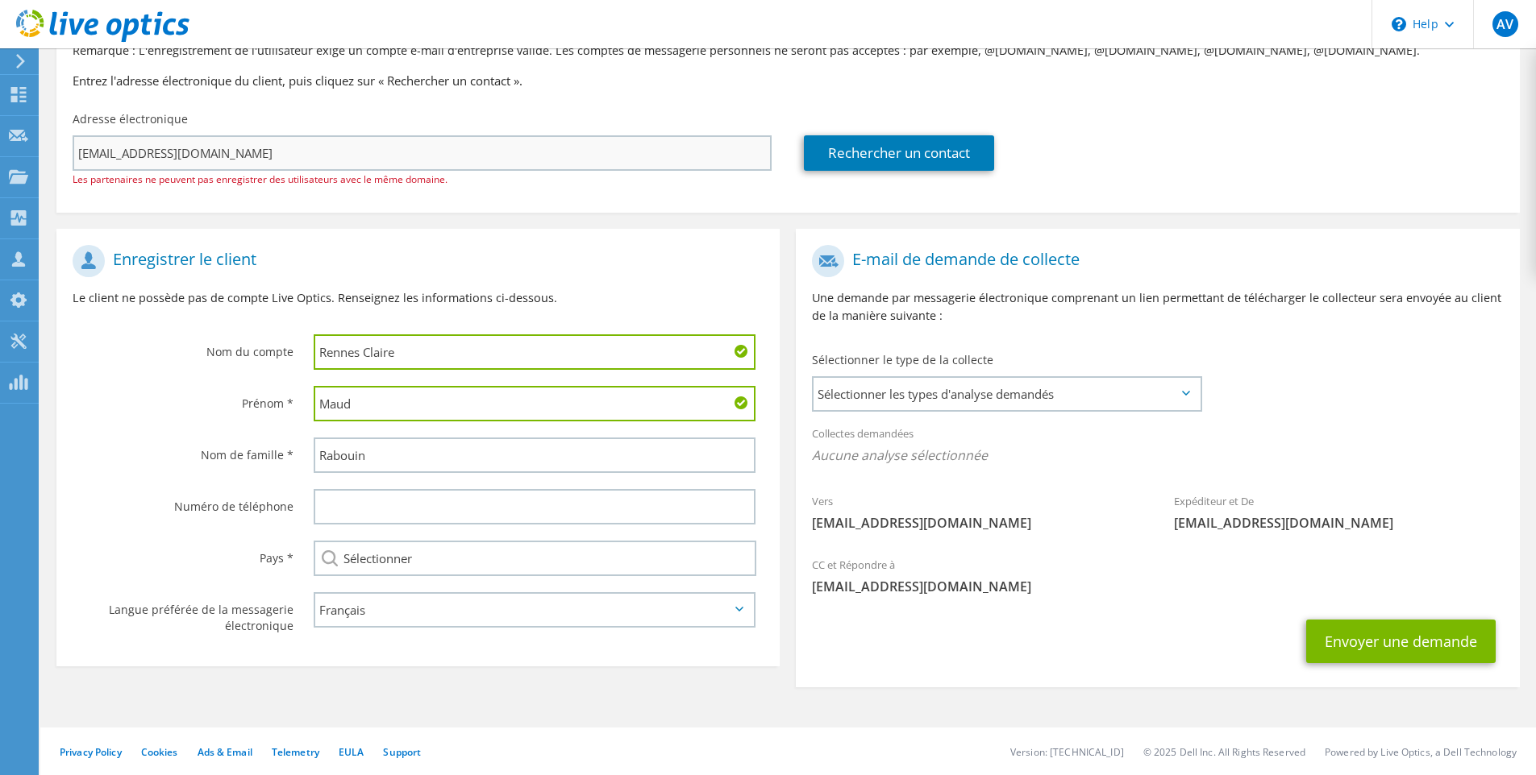
type input "Maud"
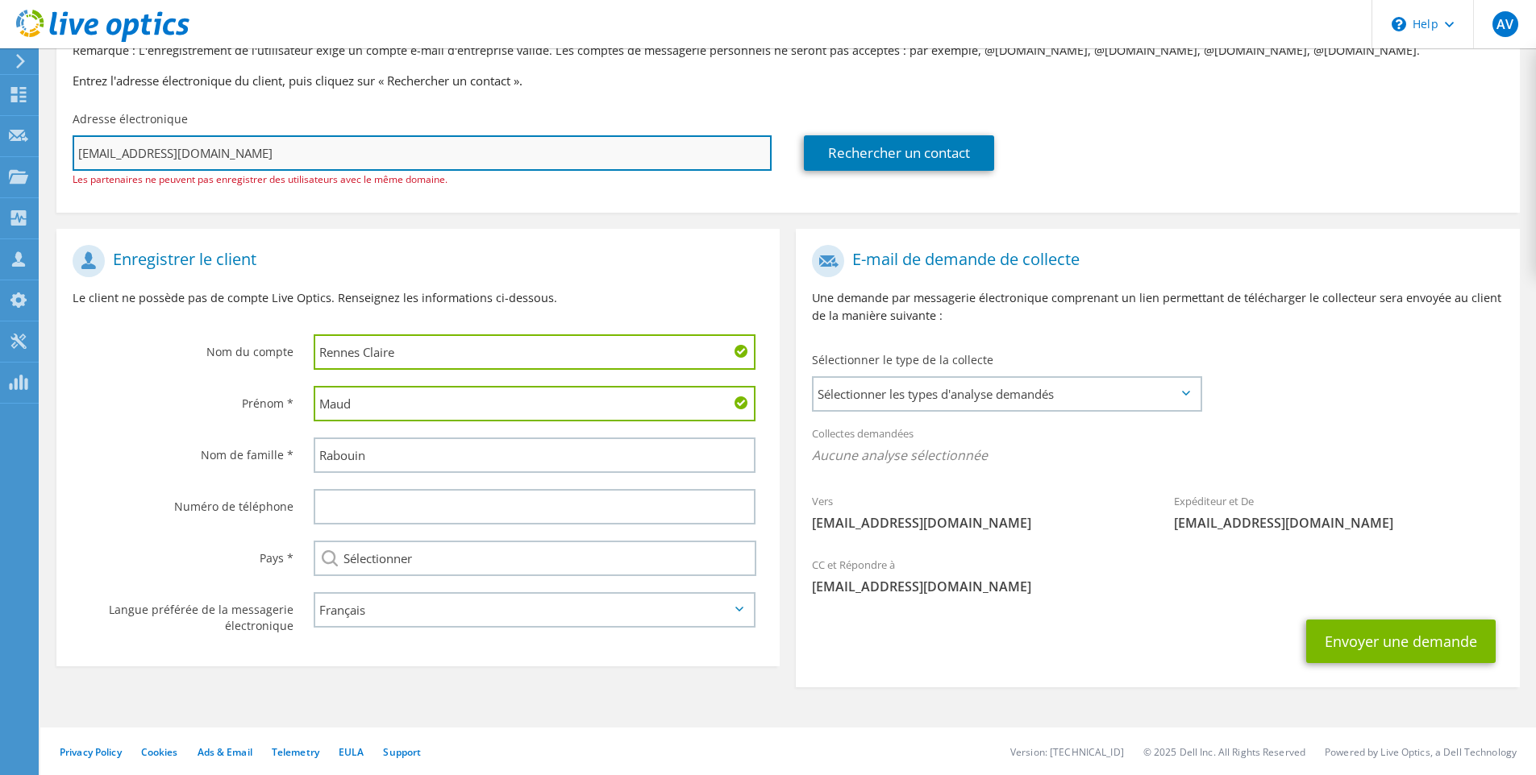
drag, startPoint x: 96, startPoint y: 155, endPoint x: 131, endPoint y: 154, distance: 34.7
click at [131, 154] on input "mimbault@rennesclair.fr" at bounding box center [422, 152] width 699 height 35
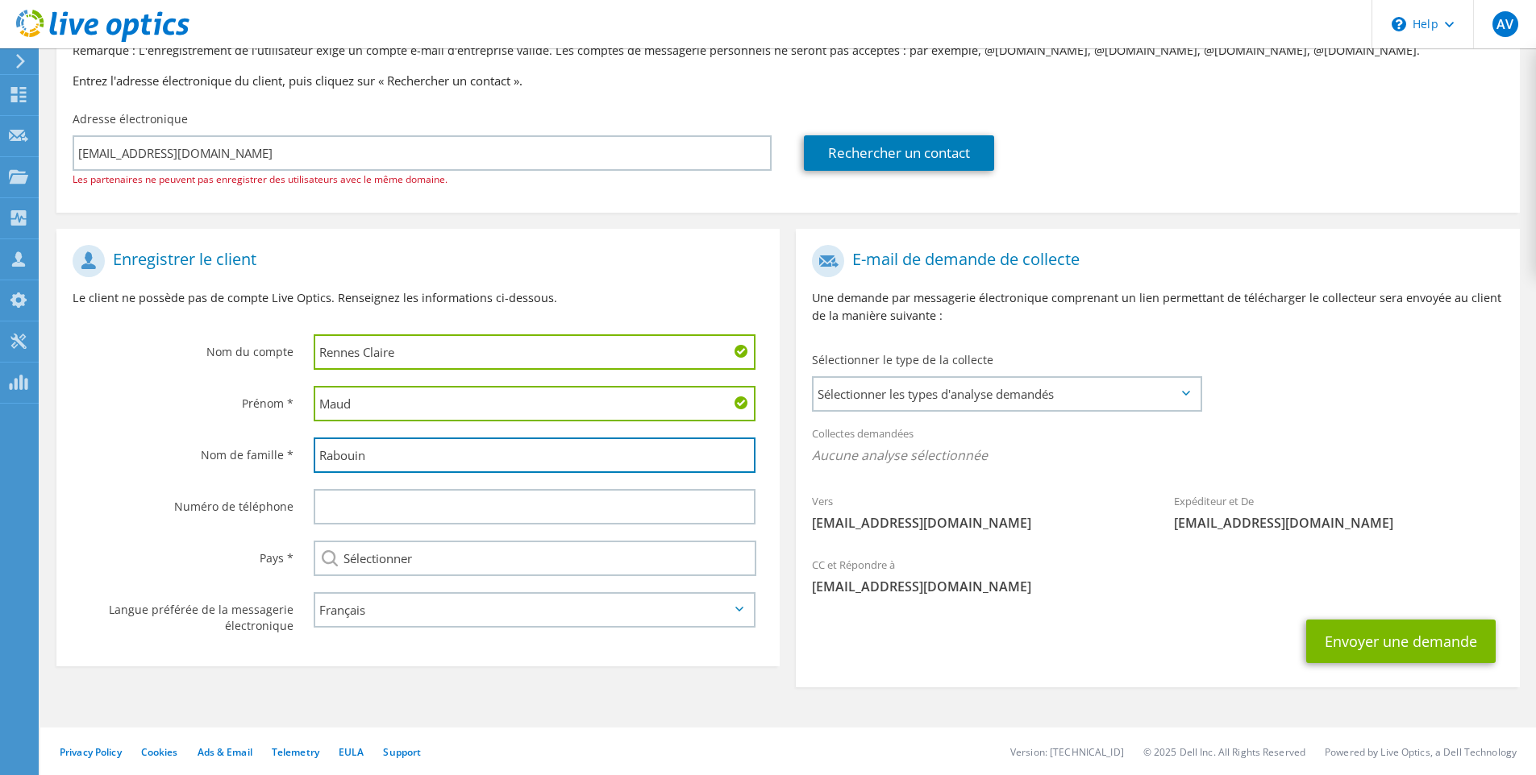
drag, startPoint x: 380, startPoint y: 452, endPoint x: 280, endPoint y: 443, distance: 100.4
click at [281, 443] on div "Nom de famille * Rabouin" at bounding box center [417, 456] width 723 height 52
paste input "mbault"
click at [318, 452] on input "mbault" at bounding box center [535, 455] width 442 height 35
type input "Imbault"
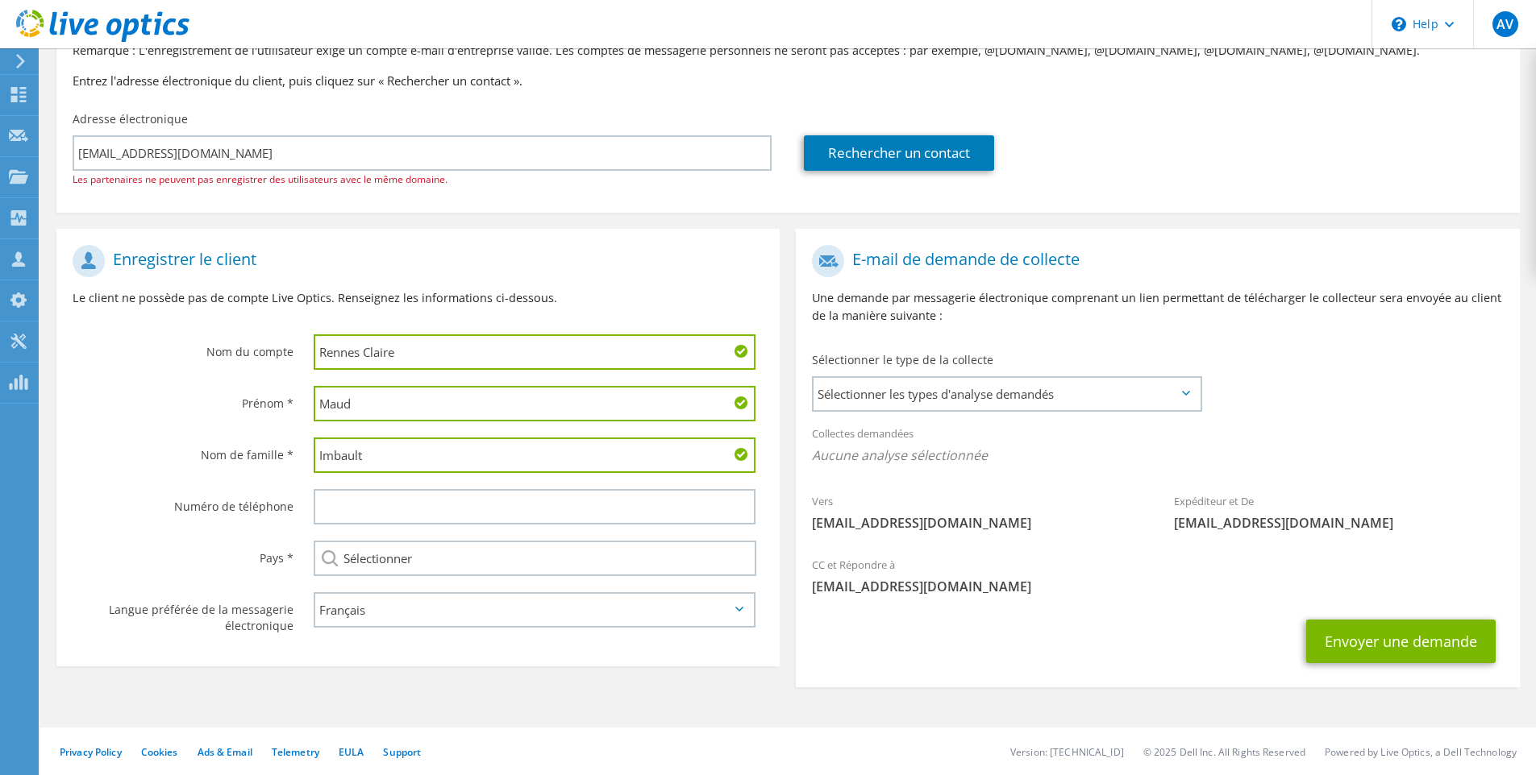
click at [236, 527] on div "Numéro de téléphone" at bounding box center [176, 506] width 241 height 50
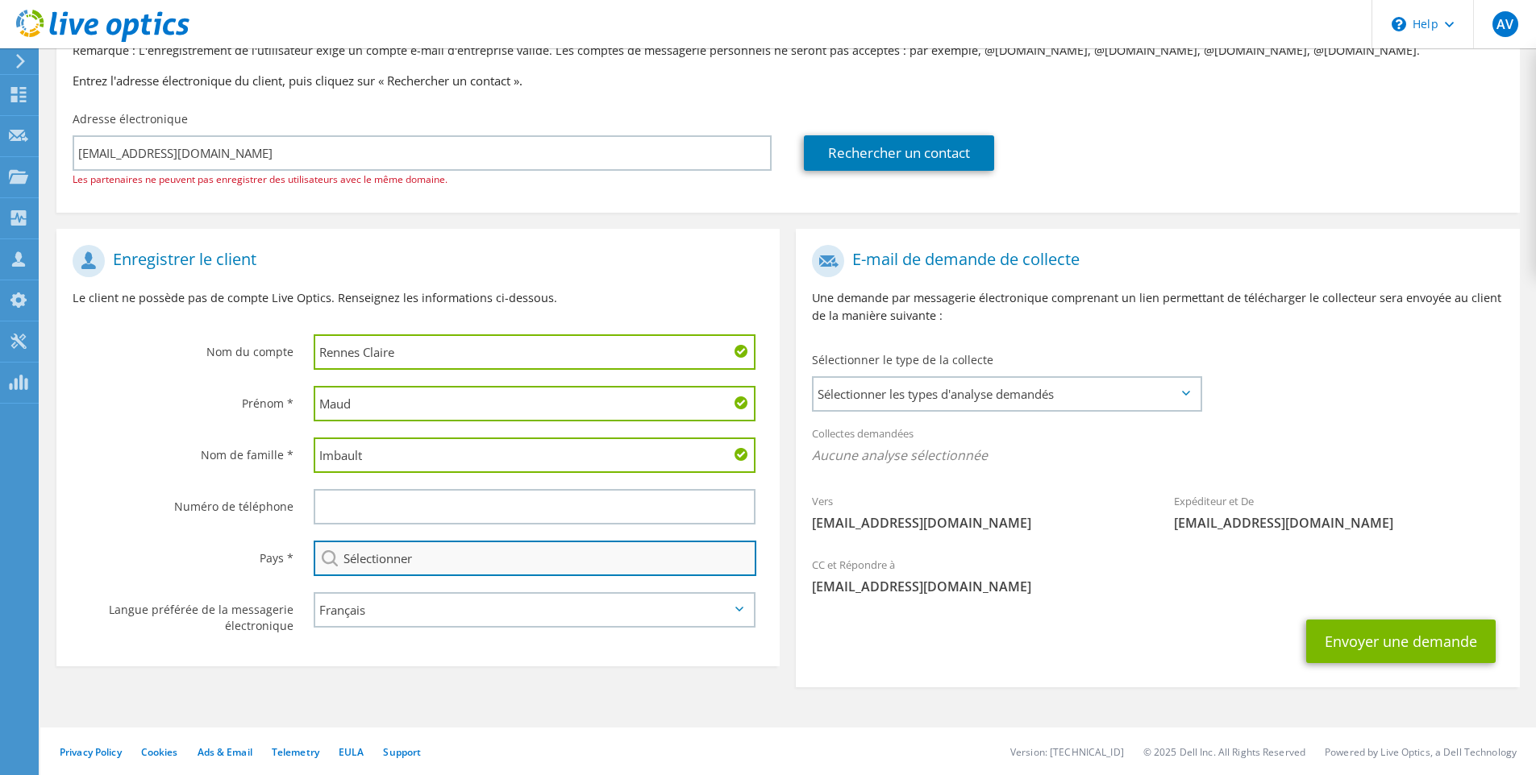
click at [493, 568] on input "Sélectionner" at bounding box center [535, 558] width 443 height 35
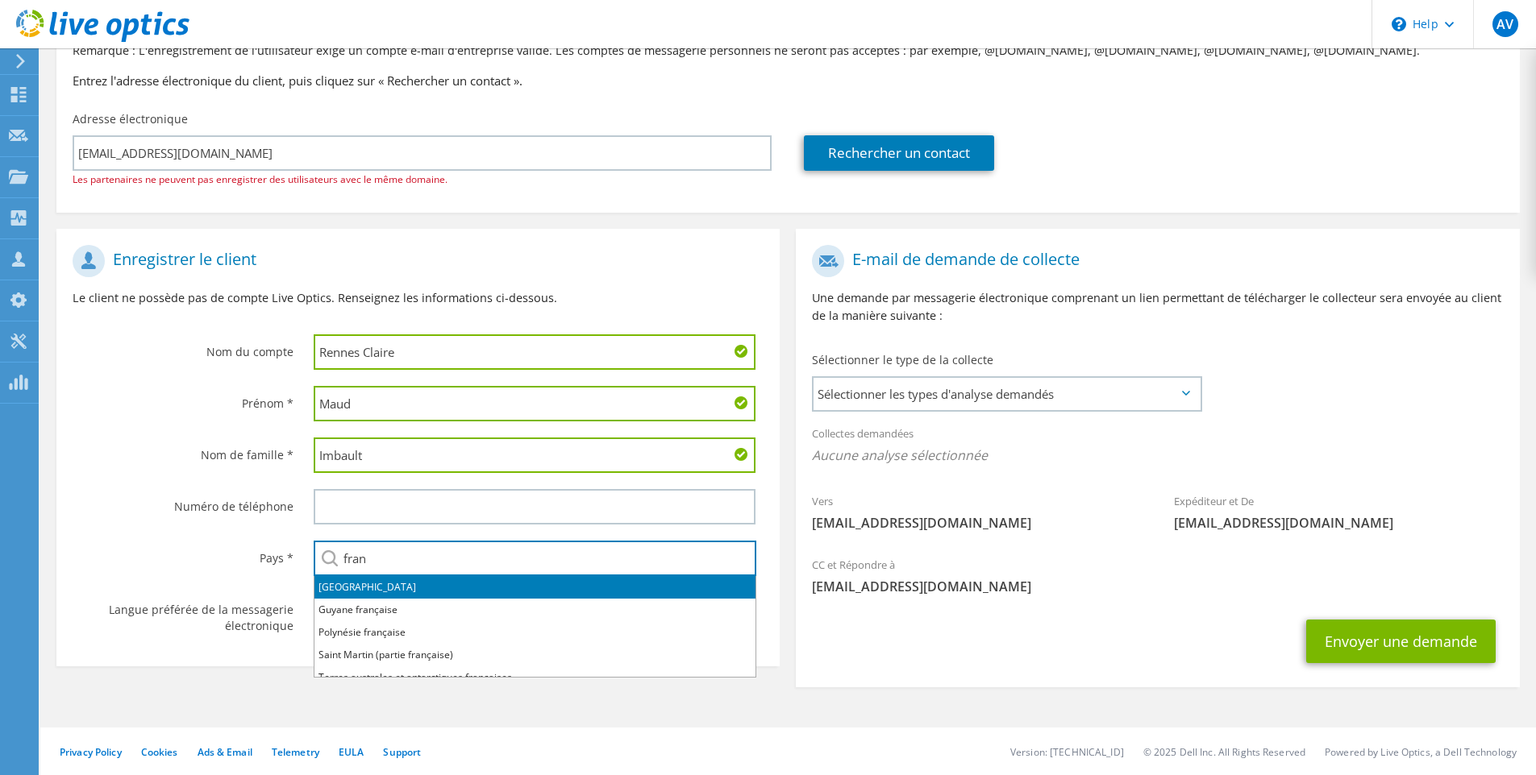
click at [403, 591] on li "[GEOGRAPHIC_DATA]" at bounding box center [534, 587] width 441 height 23
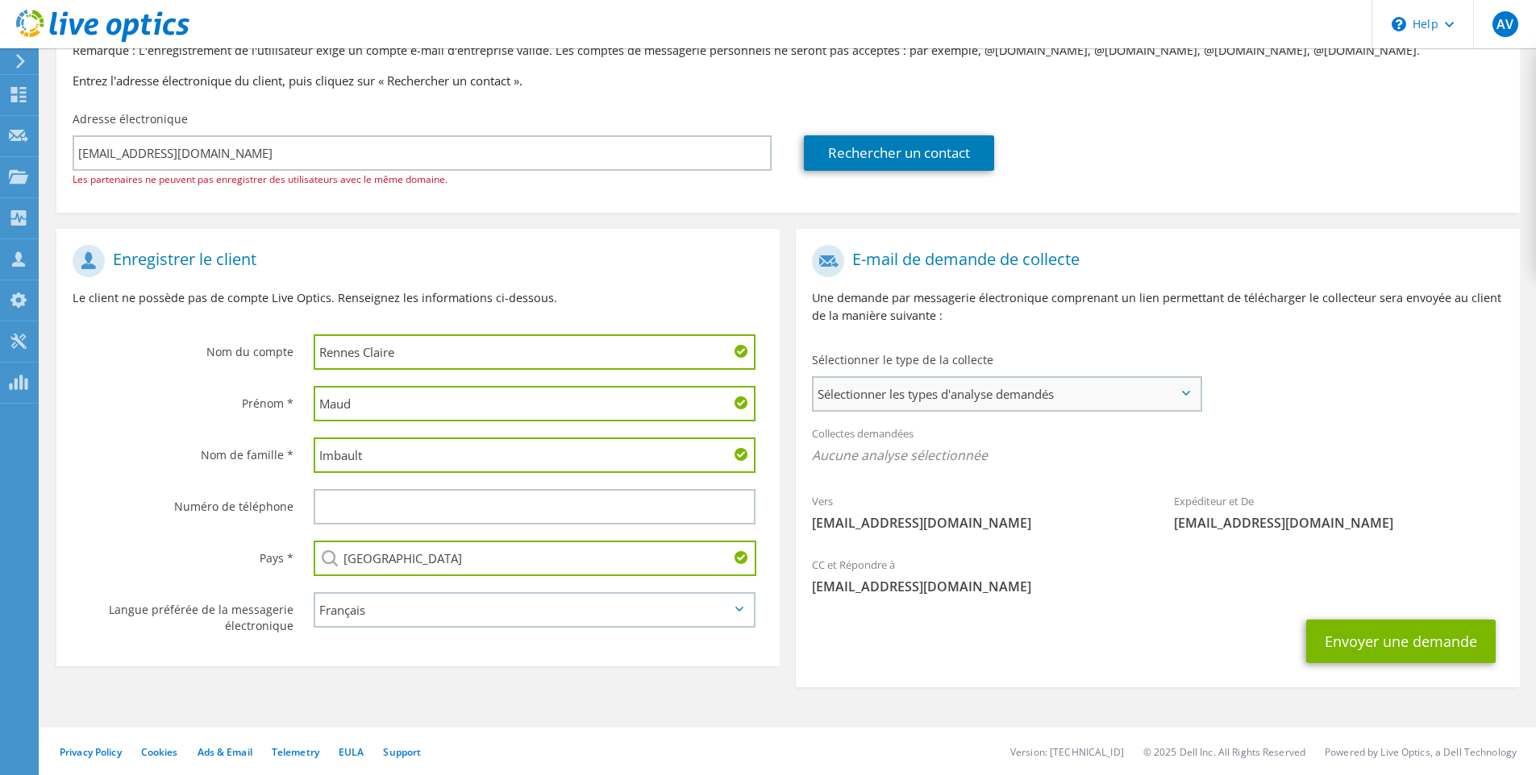
type input "[GEOGRAPHIC_DATA]"
click at [968, 398] on span "Sélectionner les types d'analyse demandés" at bounding box center [1006, 394] width 386 height 32
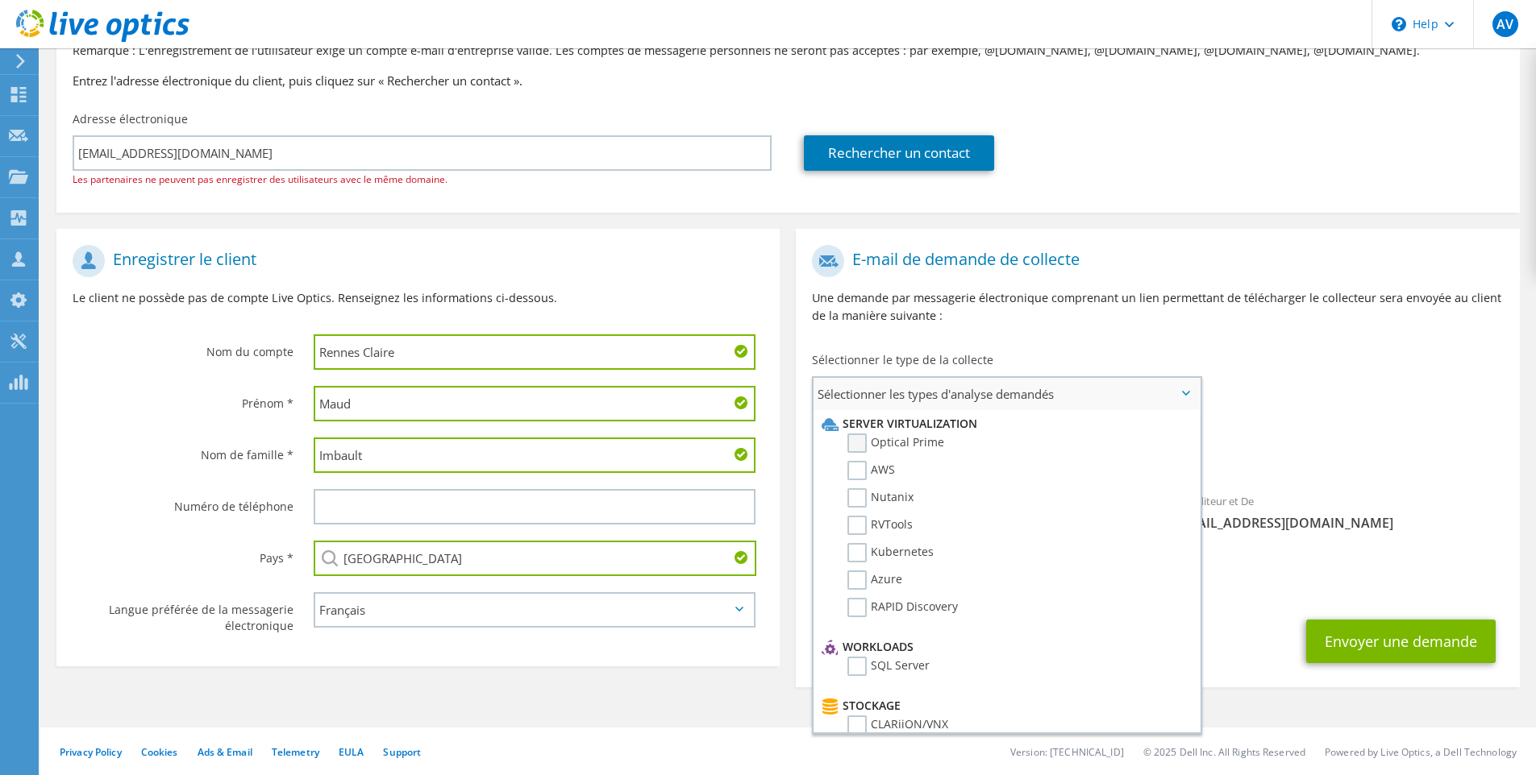
click at [883, 438] on label "Optical Prime" at bounding box center [895, 443] width 97 height 19
click at [0, 0] on input "Optical Prime" at bounding box center [0, 0] width 0 height 0
click at [790, 351] on div "E-mail de demande de collecte Une demande par messagerie électronique comprenan…" at bounding box center [1157, 465] width 739 height 472
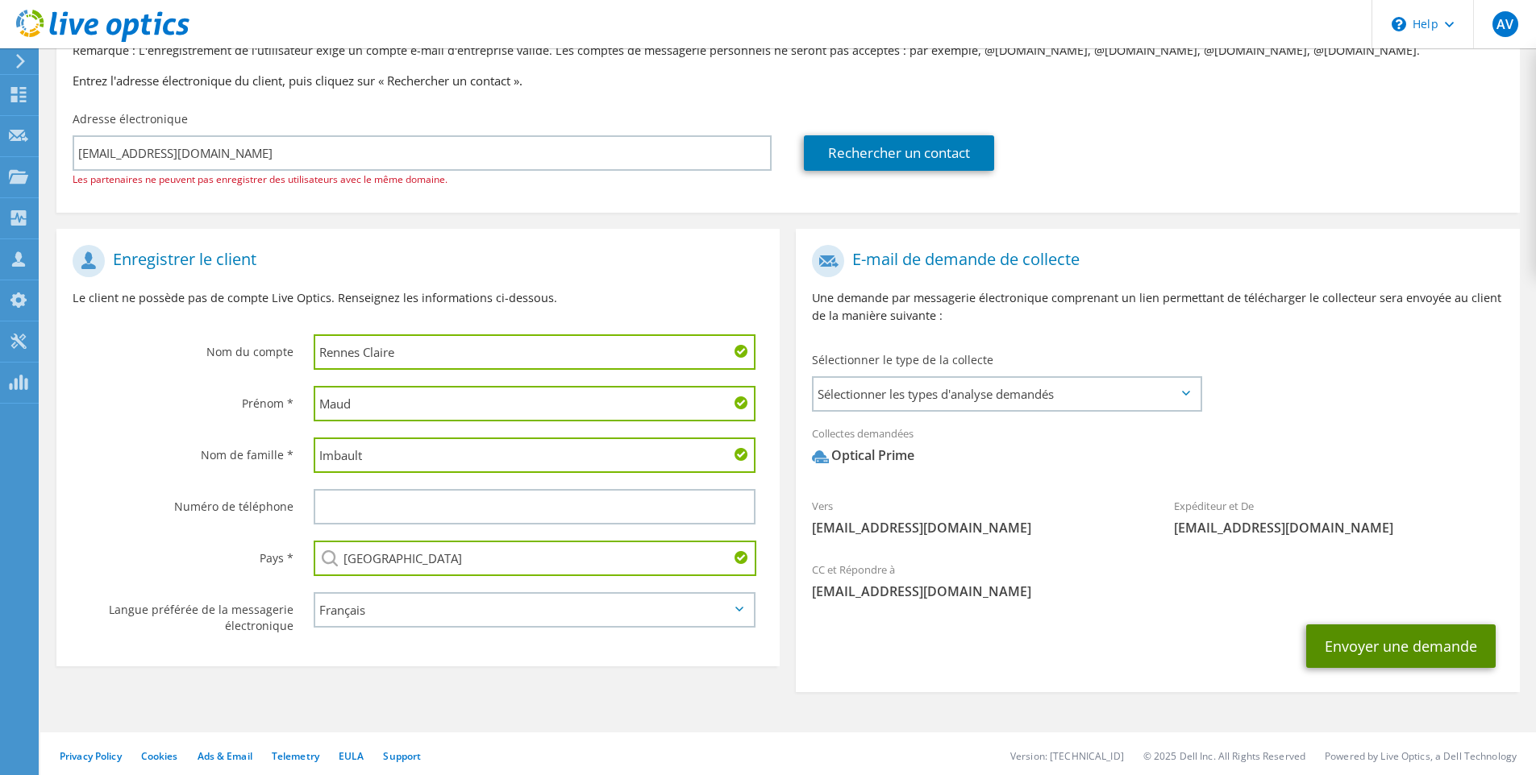
click at [1413, 651] on button "Envoyer une demande" at bounding box center [1400, 647] width 189 height 44
